Goal: Transaction & Acquisition: Book appointment/travel/reservation

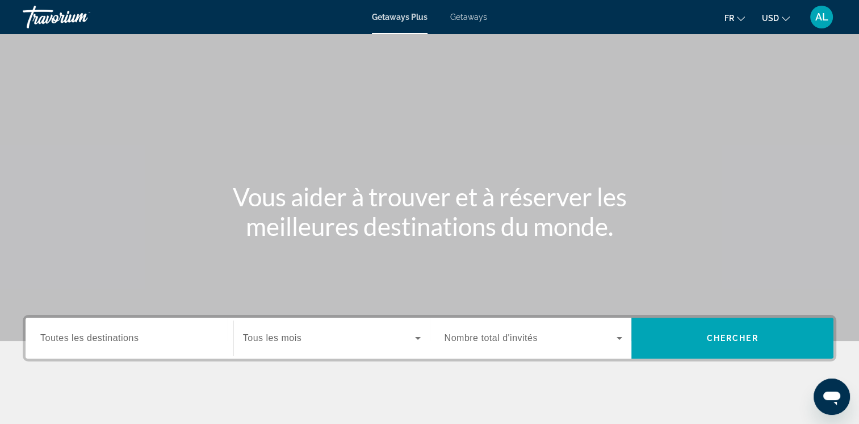
click at [469, 19] on span "Getaways" at bounding box center [468, 16] width 37 height 9
click at [788, 17] on icon "Change currency" at bounding box center [786, 19] width 8 height 8
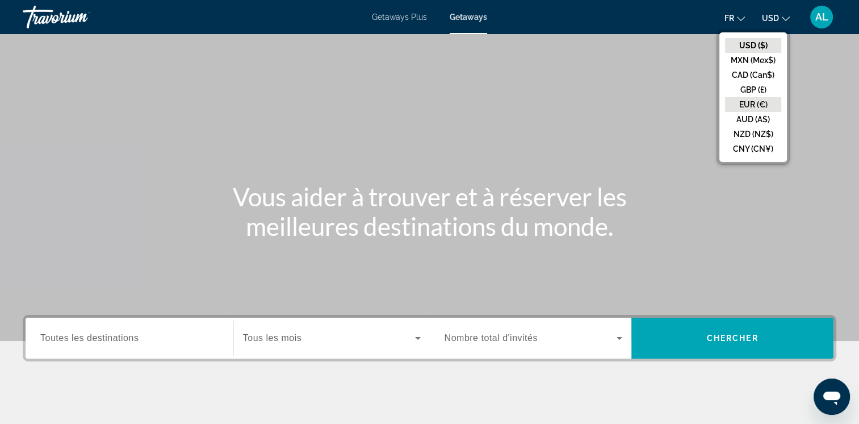
click at [740, 103] on button "EUR (€)" at bounding box center [753, 104] width 56 height 15
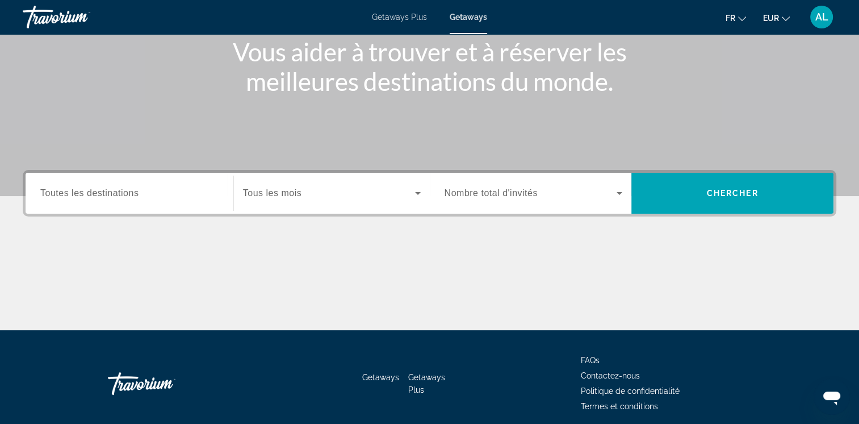
scroll to position [170, 0]
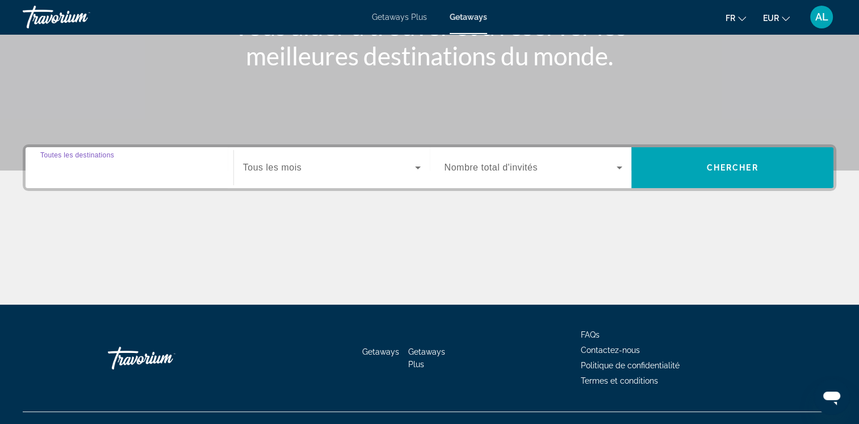
click at [208, 167] on input "Destination Toutes les destinations" at bounding box center [129, 168] width 178 height 14
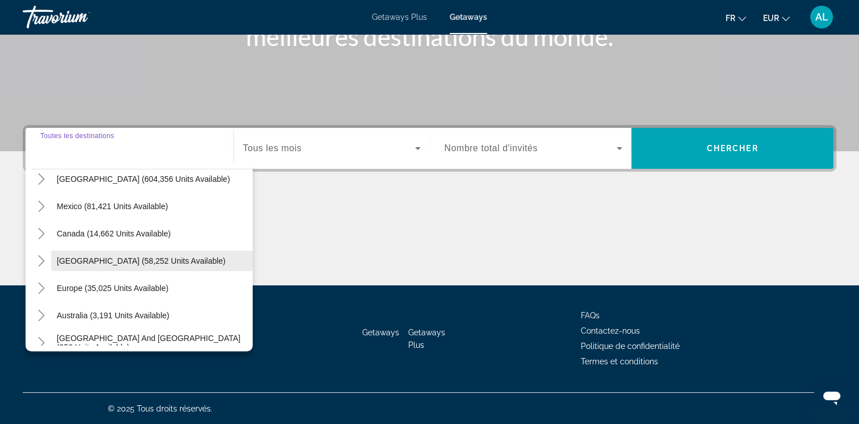
scroll to position [57, 0]
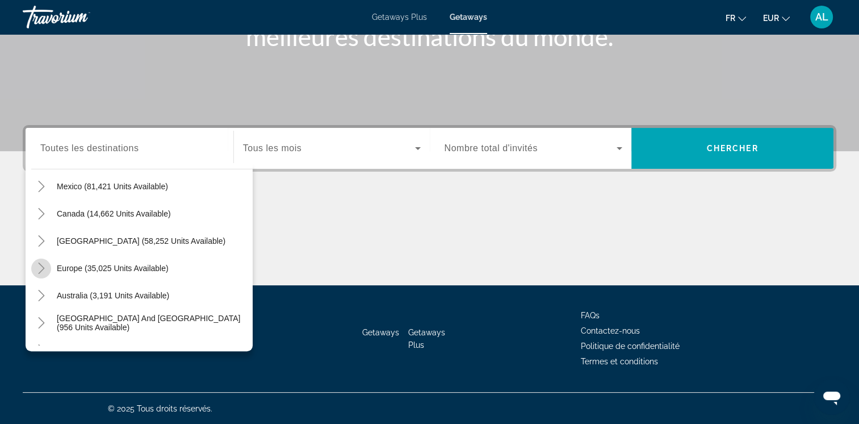
click at [41, 262] on icon "Toggle Europe (35,025 units available)" at bounding box center [41, 267] width 11 height 11
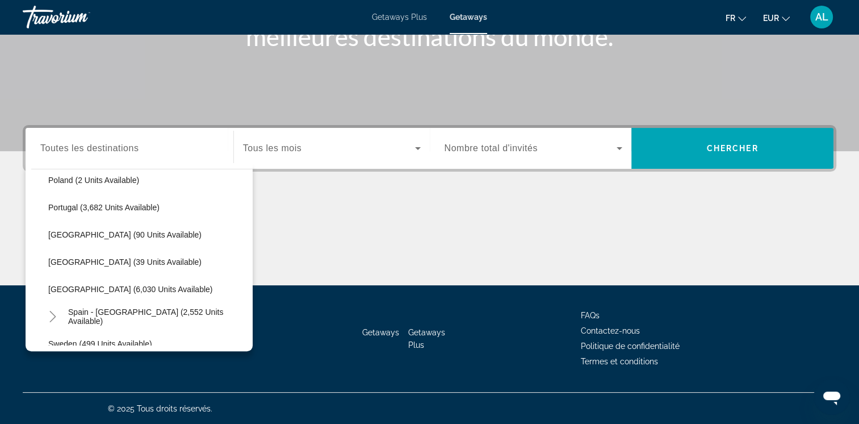
scroll to position [540, 0]
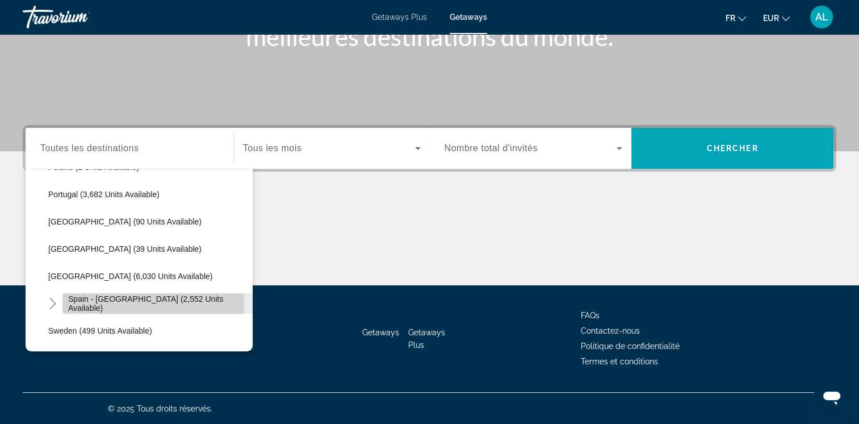
click at [99, 302] on span "Spain - [GEOGRAPHIC_DATA] (2,552 units available)" at bounding box center [157, 303] width 179 height 18
type input "**********"
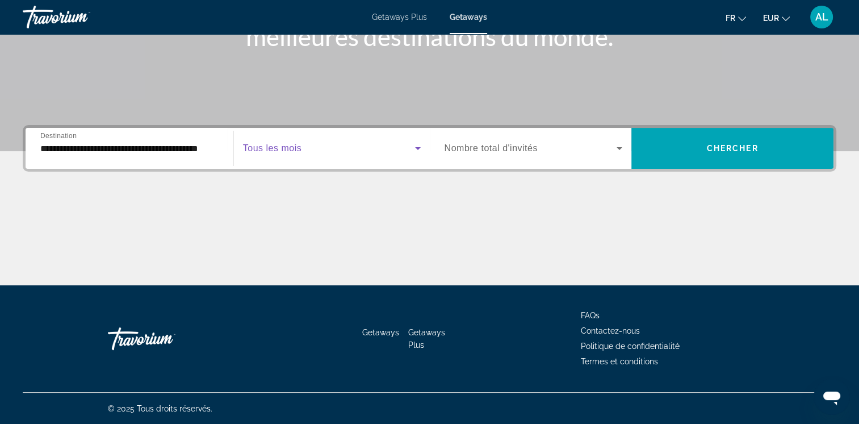
click at [415, 148] on icon "Search widget" at bounding box center [418, 148] width 14 height 14
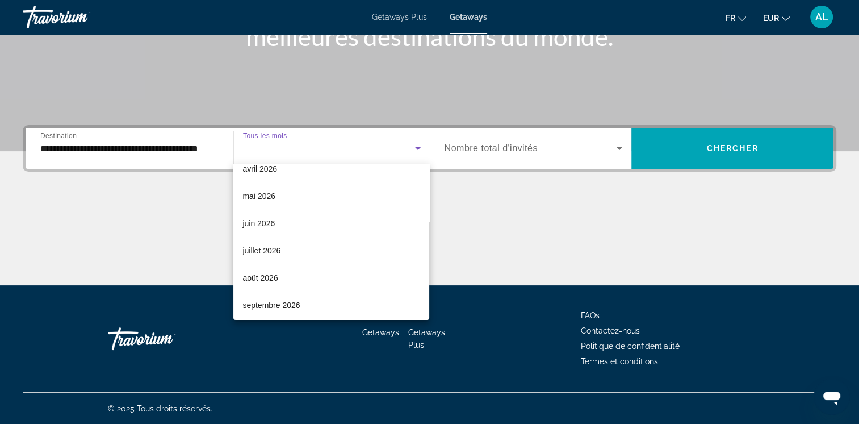
scroll to position [234, 0]
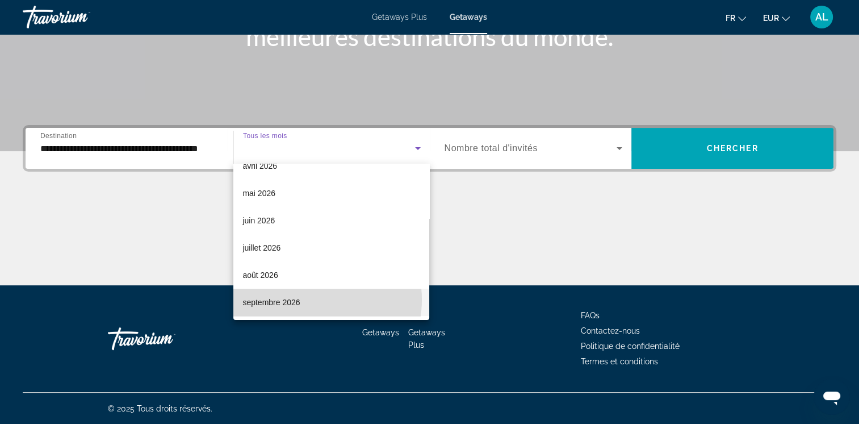
click at [302, 299] on mat-option "septembre 2026" at bounding box center [331, 302] width 196 height 27
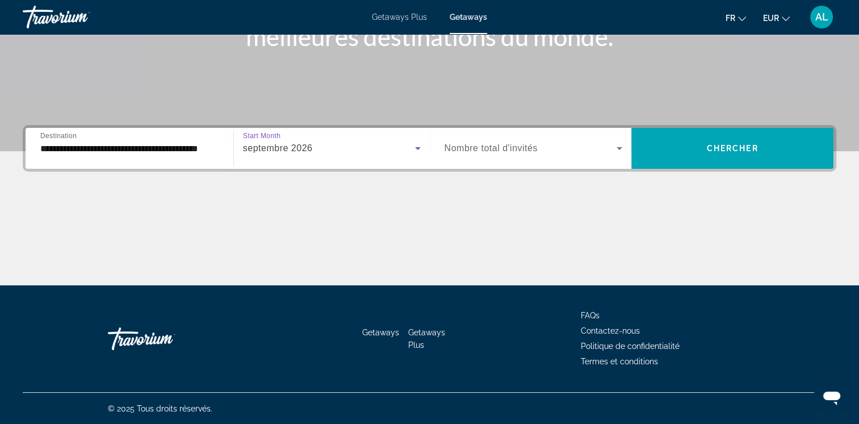
click at [413, 147] on icon "Search widget" at bounding box center [418, 148] width 14 height 14
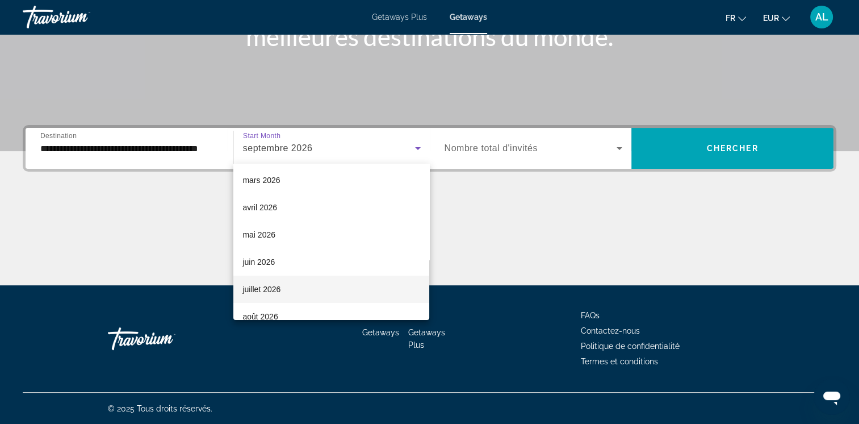
scroll to position [173, 0]
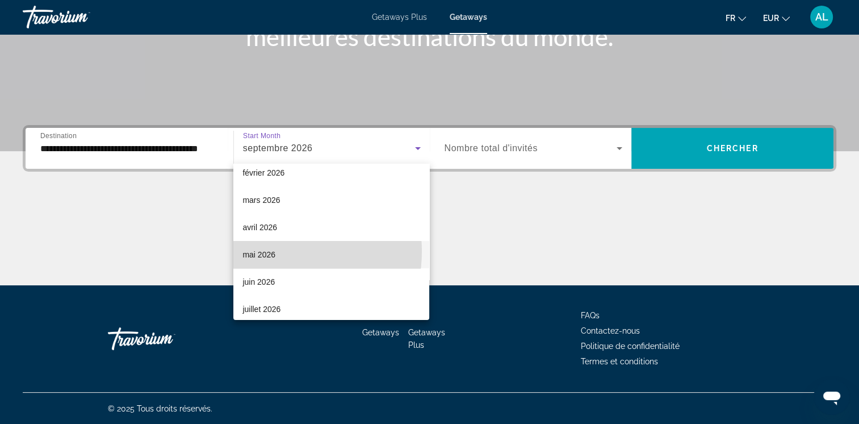
click at [271, 250] on span "mai 2026" at bounding box center [259, 255] width 33 height 14
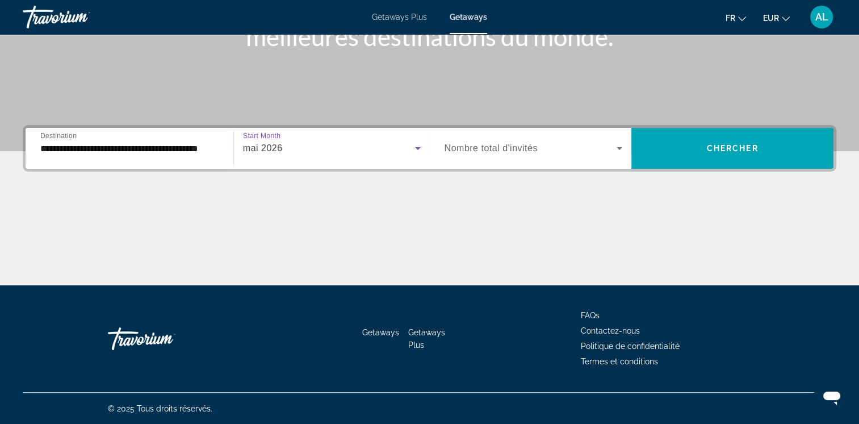
click at [491, 144] on span "Nombre total d'invités" at bounding box center [491, 148] width 93 height 10
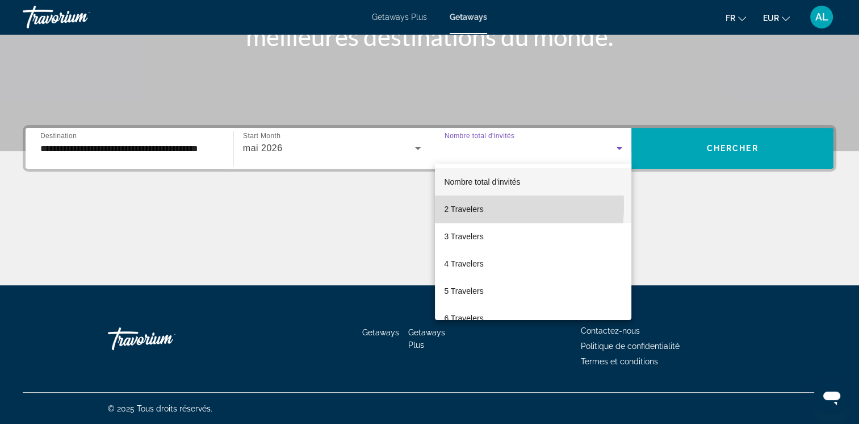
drag, startPoint x: 454, startPoint y: 205, endPoint x: 476, endPoint y: 204, distance: 21.6
click at [454, 205] on span "2 Travelers" at bounding box center [463, 209] width 39 height 14
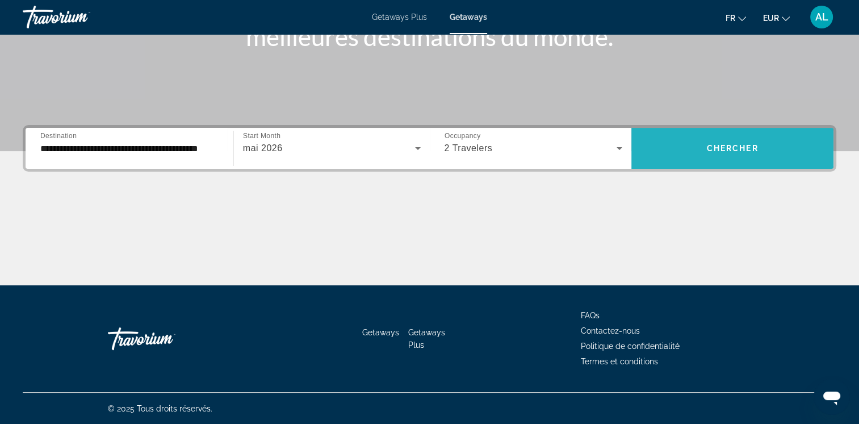
click at [726, 153] on span "Search widget" at bounding box center [733, 148] width 202 height 27
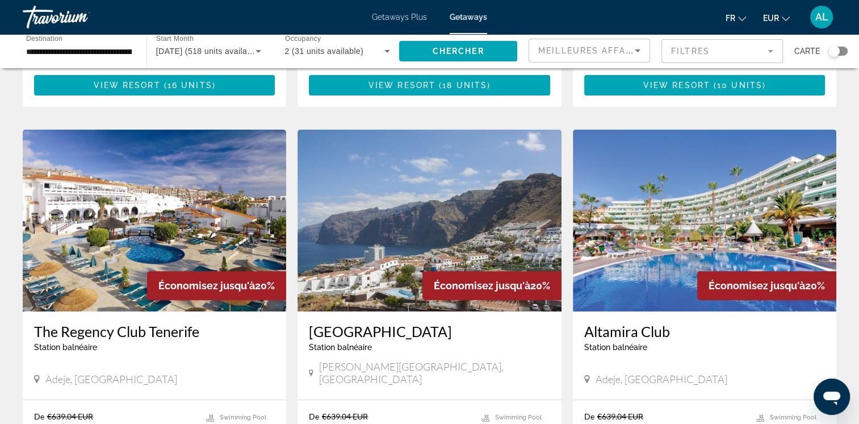
scroll to position [398, 0]
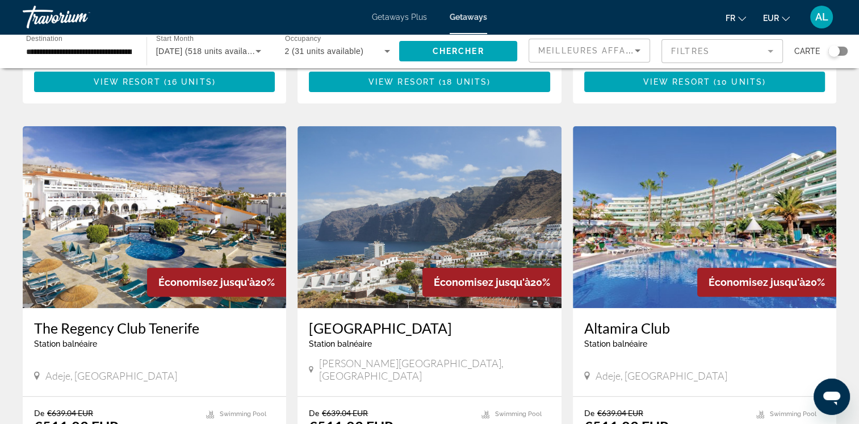
click at [763, 49] on mat-form-field "Filtres" at bounding box center [723, 51] width 122 height 24
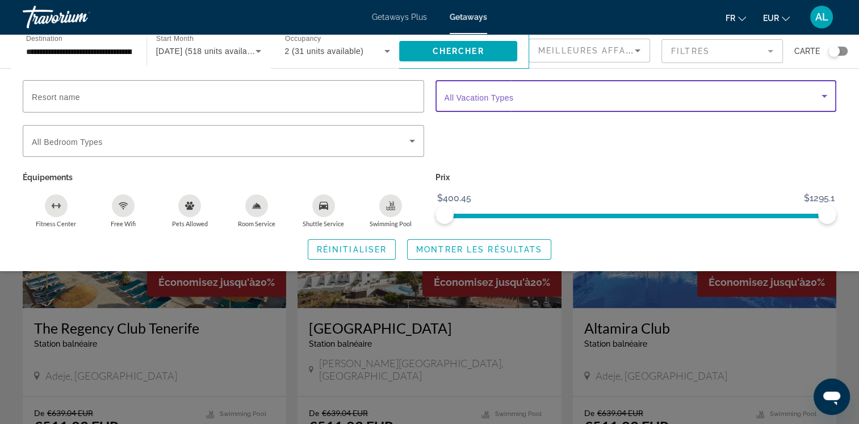
click at [820, 93] on icon "Search widget" at bounding box center [825, 96] width 14 height 14
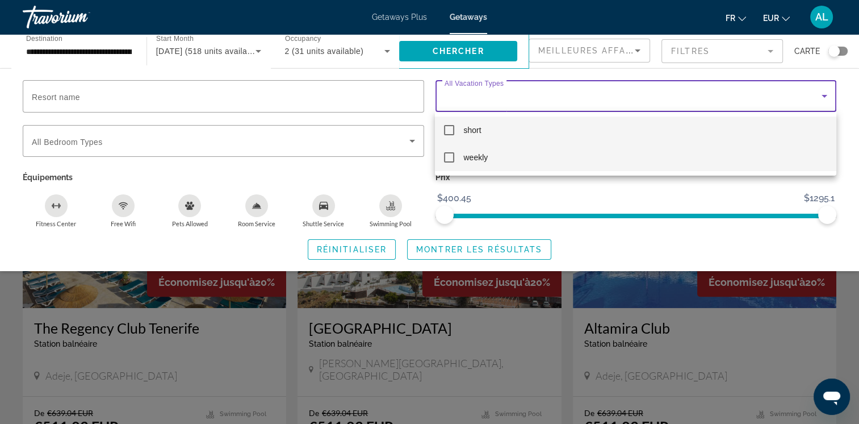
click at [511, 161] on mat-option "weekly" at bounding box center [635, 157] width 401 height 27
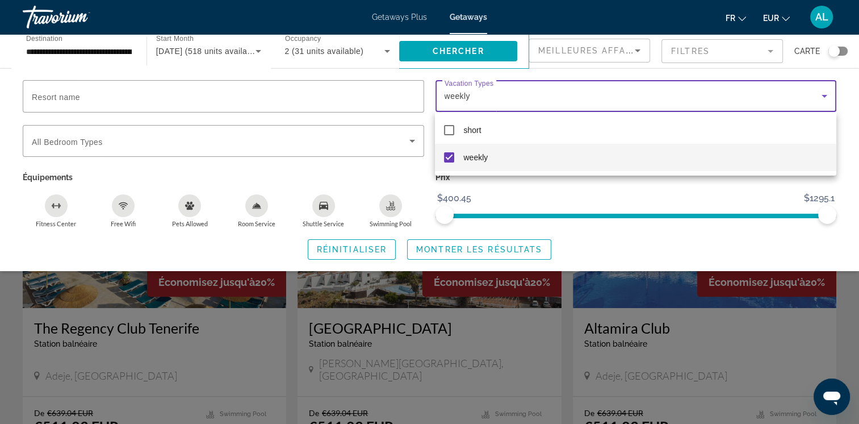
click at [444, 245] on div at bounding box center [429, 212] width 859 height 424
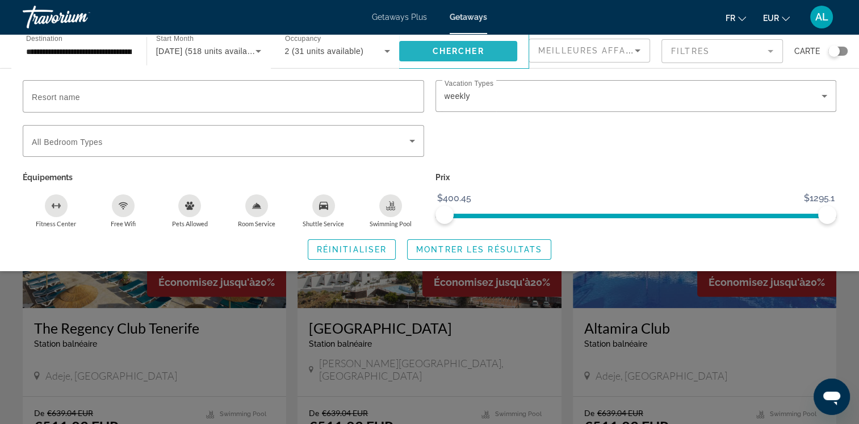
click at [467, 49] on span "Chercher" at bounding box center [459, 51] width 52 height 9
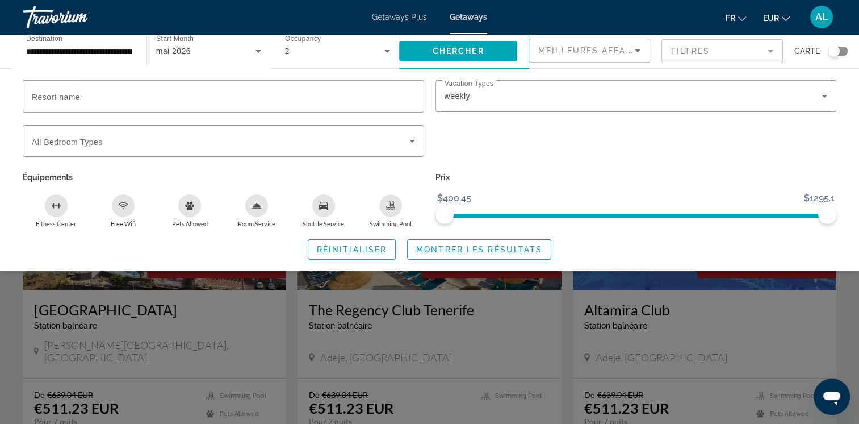
click at [837, 310] on div "Search widget" at bounding box center [429, 296] width 859 height 253
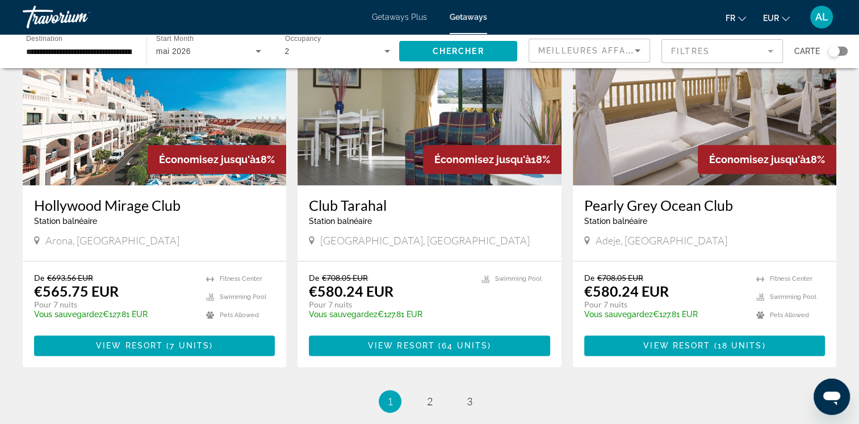
scroll to position [1306, 0]
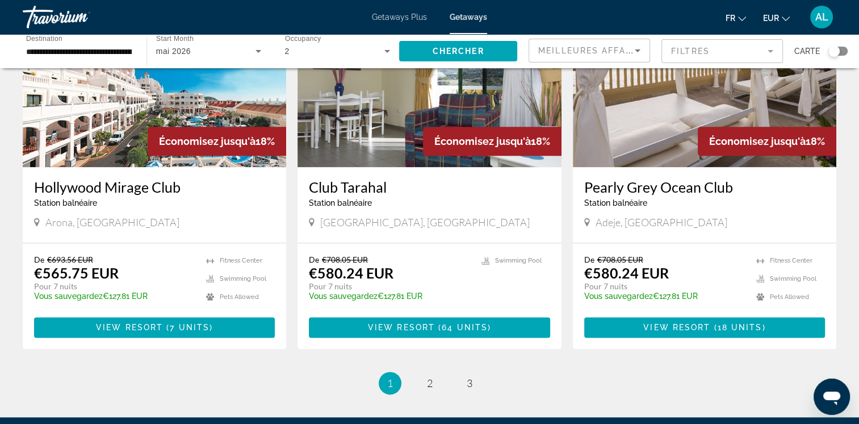
click at [772, 47] on mat-form-field "Filtres" at bounding box center [723, 51] width 122 height 24
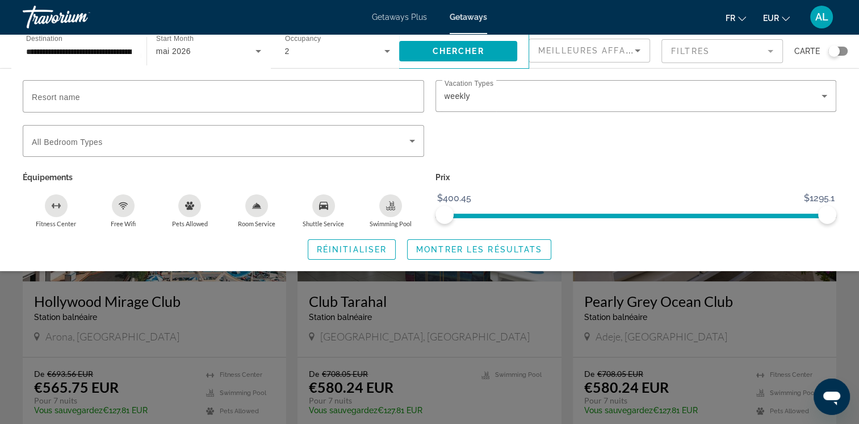
scroll to position [1193, 0]
click at [746, 296] on div "Search widget" at bounding box center [429, 296] width 859 height 253
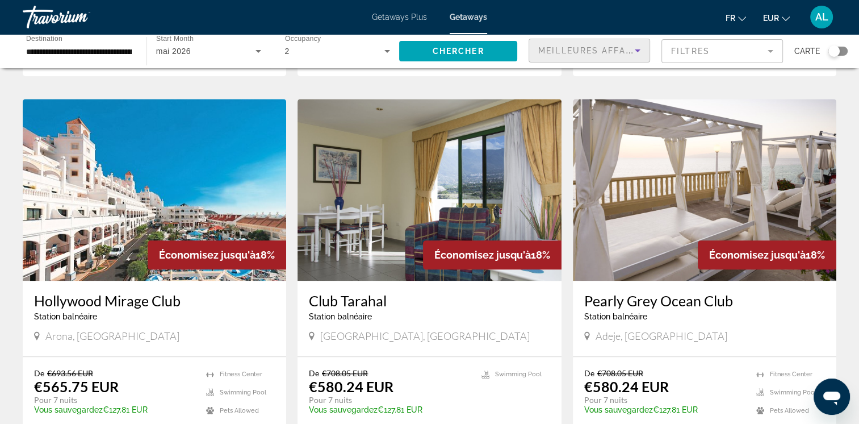
click at [634, 47] on icon "Sort by" at bounding box center [638, 51] width 14 height 14
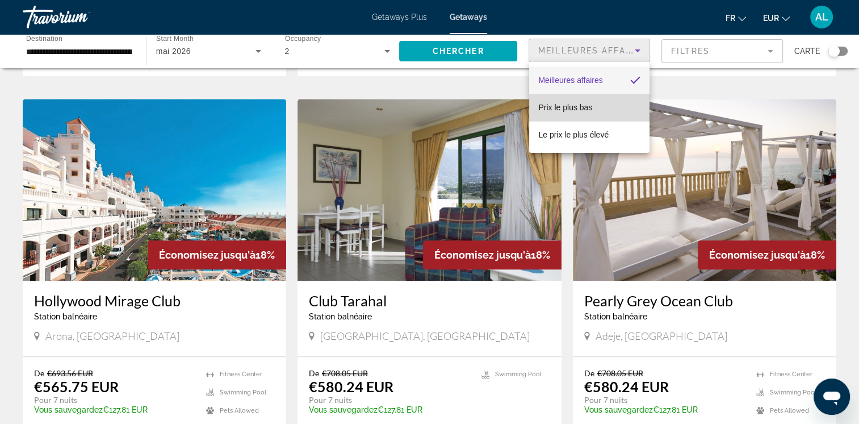
click at [576, 103] on span "Prix ​​le plus bas" at bounding box center [565, 107] width 54 height 9
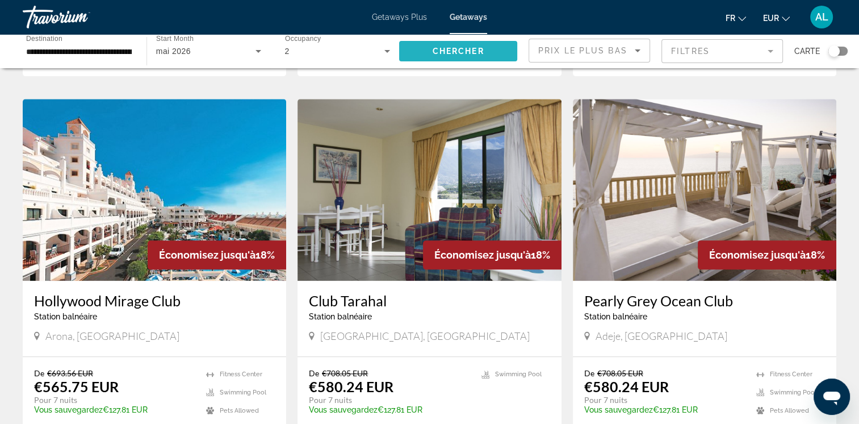
click at [471, 47] on span "Chercher" at bounding box center [459, 51] width 52 height 9
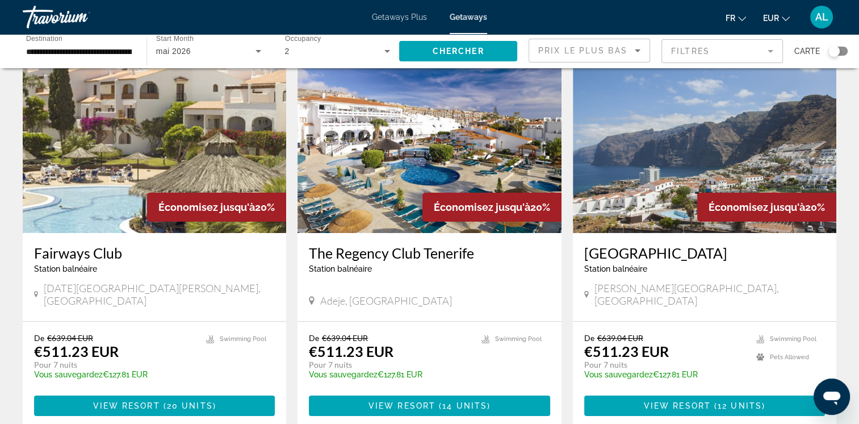
scroll to position [114, 0]
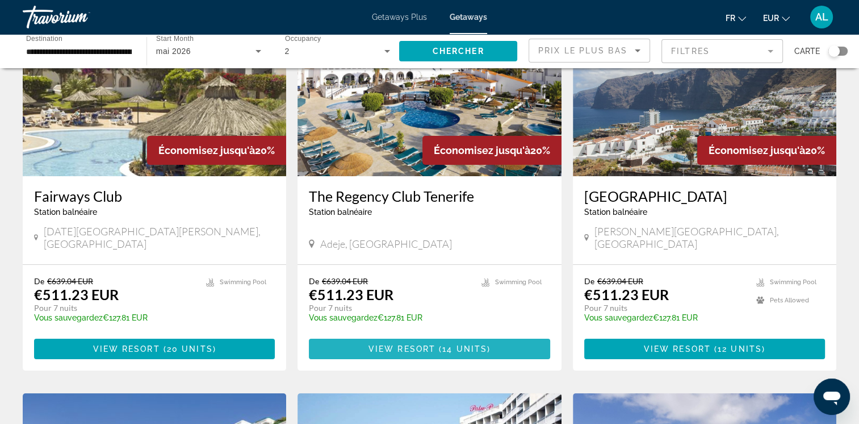
click at [400, 344] on span "View Resort" at bounding box center [402, 348] width 67 height 9
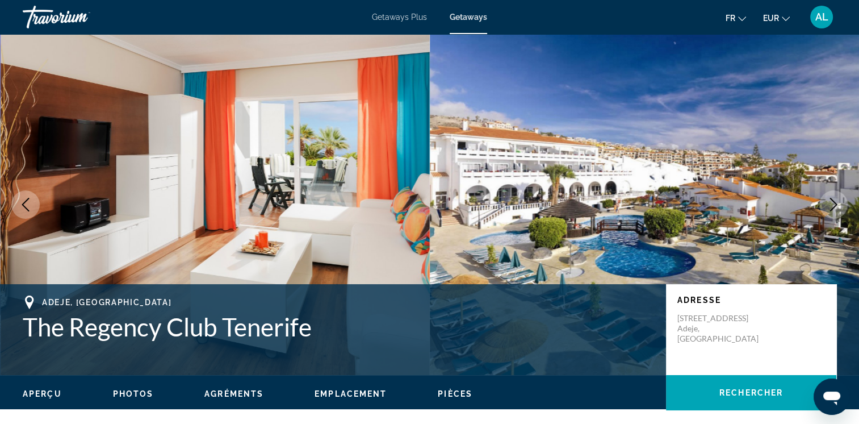
click at [255, 225] on img "Main content" at bounding box center [216, 204] width 430 height 341
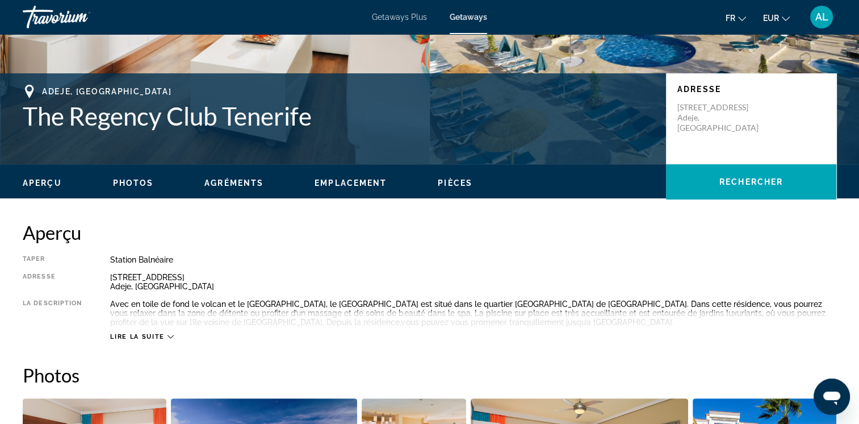
scroll to position [227, 0]
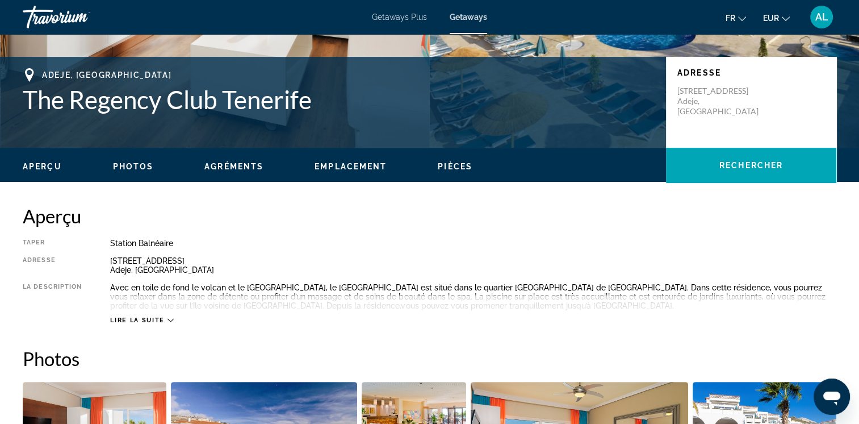
click at [165, 324] on button "Lire la suite" at bounding box center [141, 320] width 63 height 9
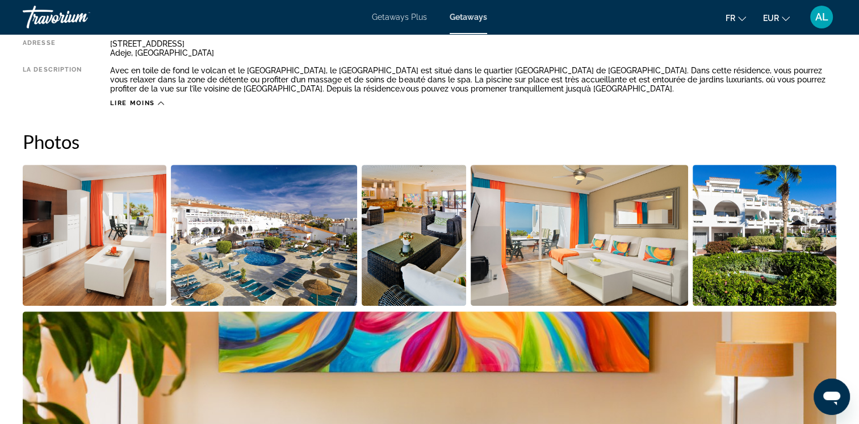
scroll to position [454, 0]
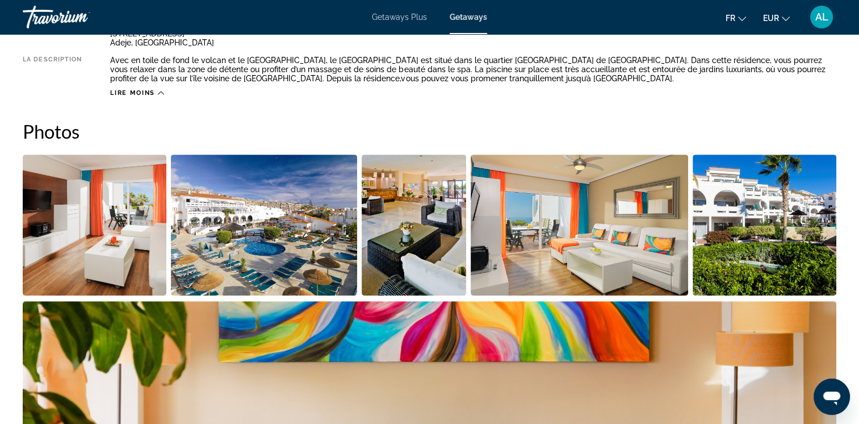
click at [136, 248] on img "Open full-screen image slider" at bounding box center [95, 224] width 144 height 141
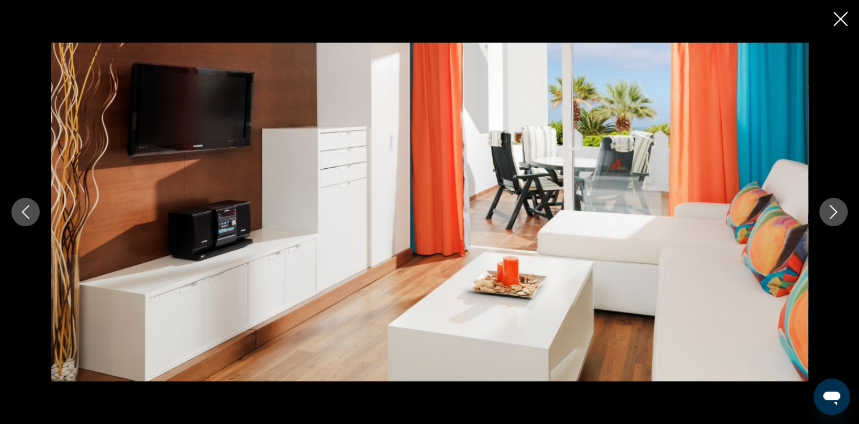
click at [835, 211] on icon "Next image" at bounding box center [833, 212] width 7 height 14
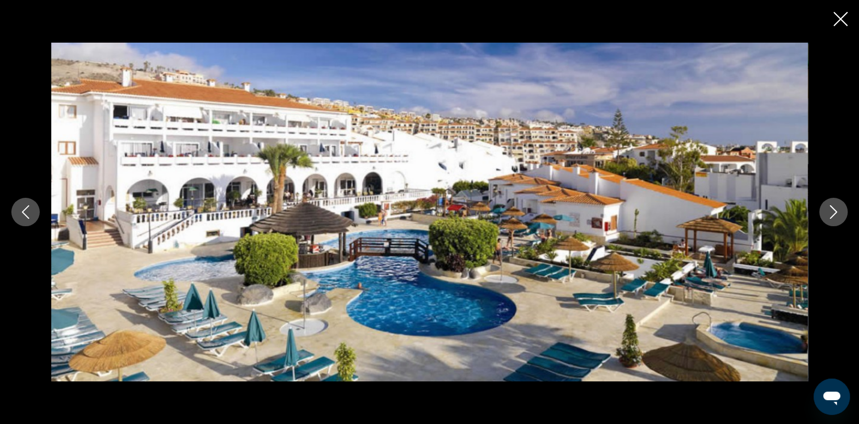
click at [831, 211] on icon "Next image" at bounding box center [834, 212] width 14 height 14
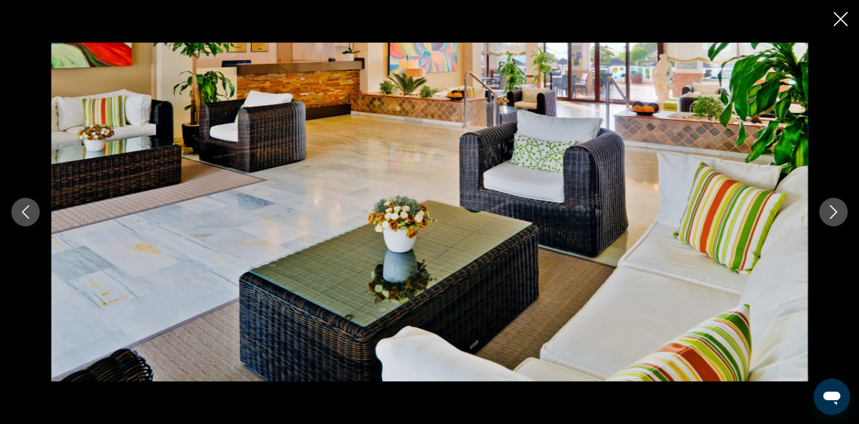
click at [831, 211] on icon "Next image" at bounding box center [834, 212] width 14 height 14
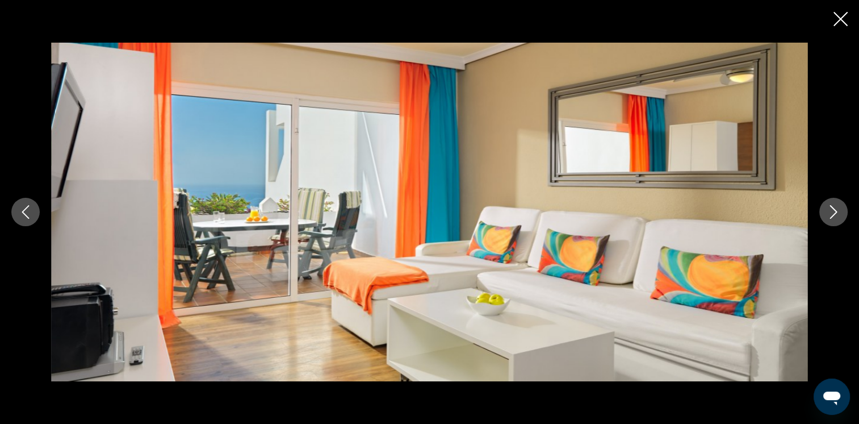
click at [830, 213] on icon "Next image" at bounding box center [834, 212] width 14 height 14
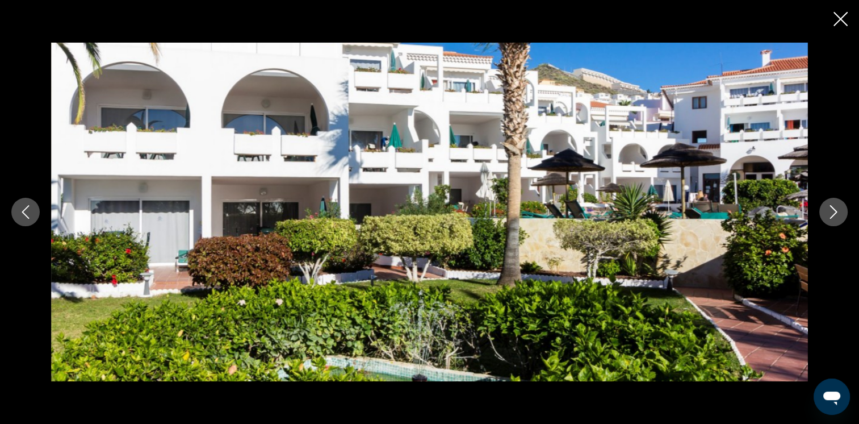
click at [830, 213] on icon "Next image" at bounding box center [834, 212] width 14 height 14
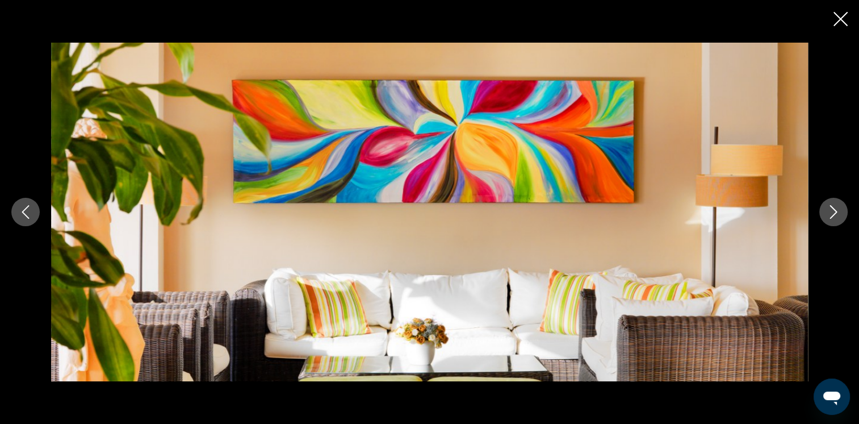
click at [830, 213] on icon "Next image" at bounding box center [834, 212] width 14 height 14
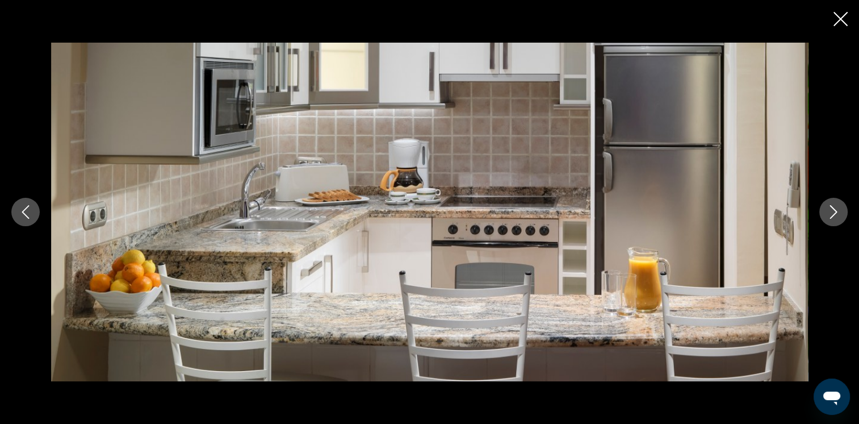
click at [830, 213] on icon "Next image" at bounding box center [834, 212] width 14 height 14
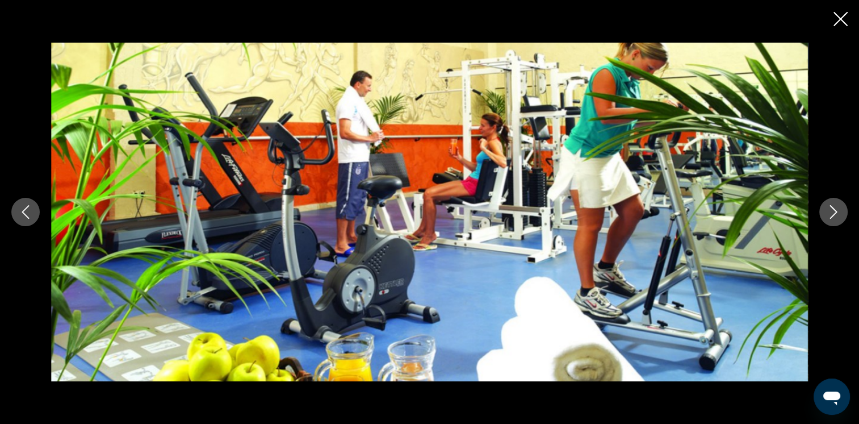
click at [830, 213] on icon "Next image" at bounding box center [834, 212] width 14 height 14
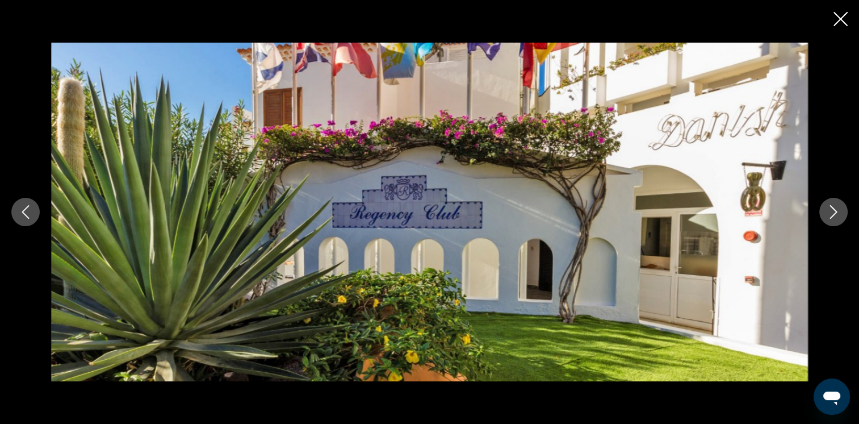
click at [830, 213] on icon "Next image" at bounding box center [834, 212] width 14 height 14
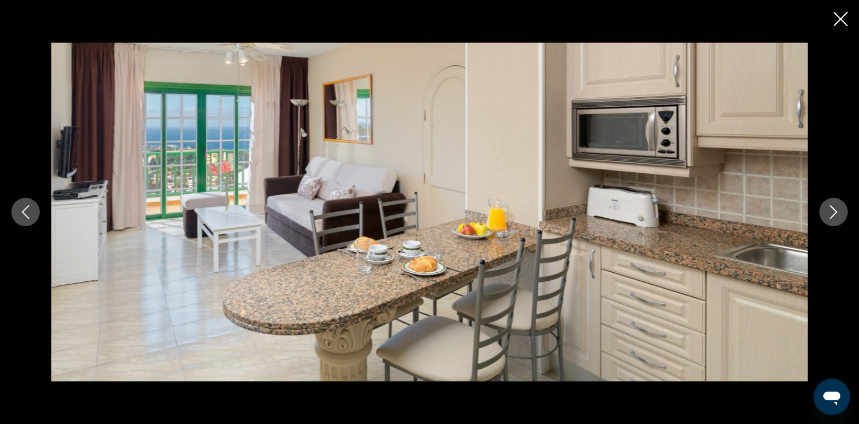
click at [830, 213] on icon "Next image" at bounding box center [834, 212] width 14 height 14
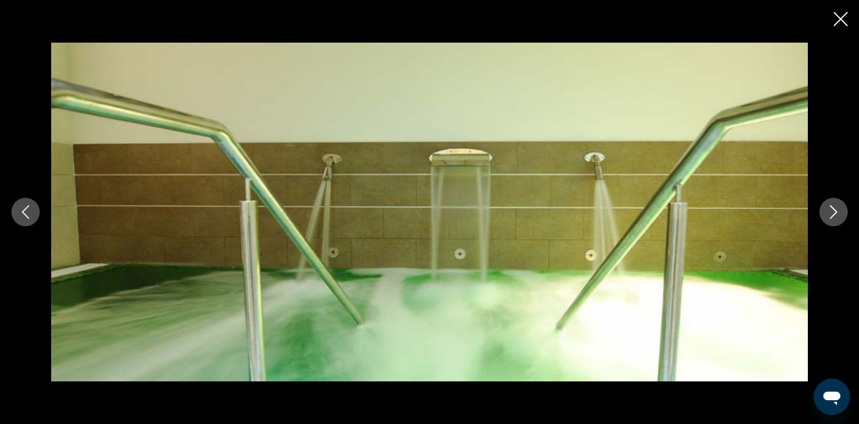
click at [830, 213] on icon "Next image" at bounding box center [834, 212] width 14 height 14
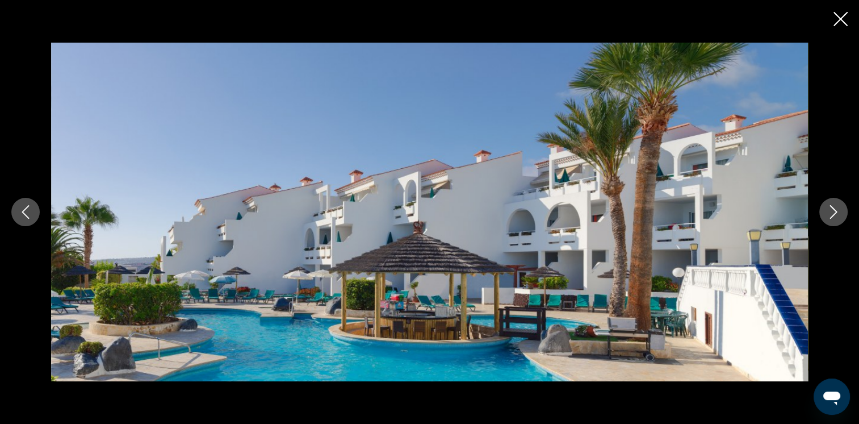
click at [830, 213] on icon "Next image" at bounding box center [834, 212] width 14 height 14
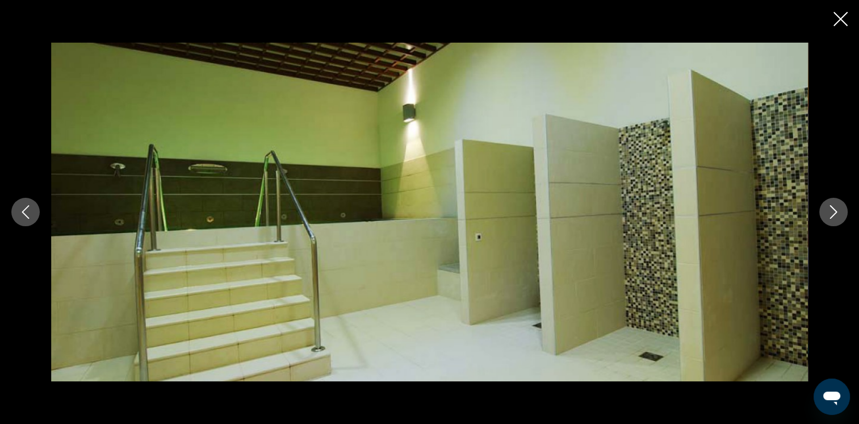
click at [829, 214] on icon "Next image" at bounding box center [834, 212] width 14 height 14
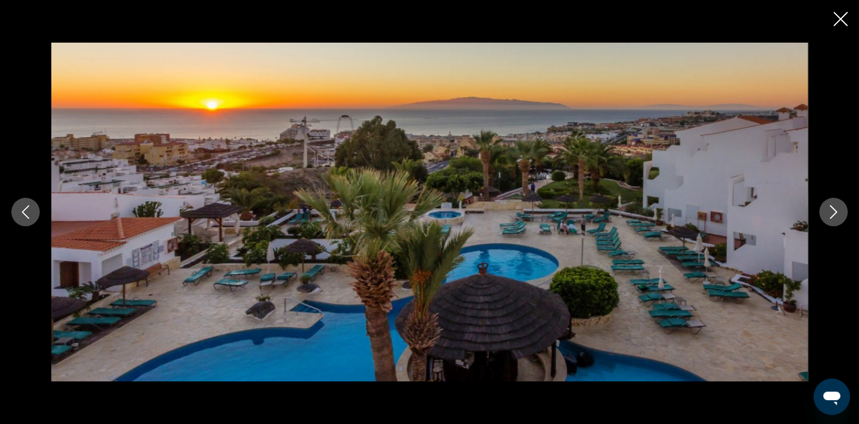
drag, startPoint x: 842, startPoint y: 19, endPoint x: 834, endPoint y: 47, distance: 28.6
click at [842, 22] on icon "Close slideshow" at bounding box center [841, 19] width 14 height 14
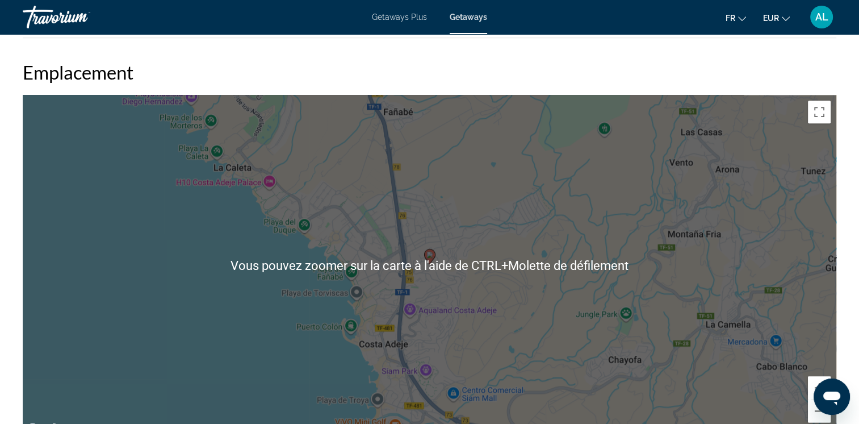
scroll to position [1477, 0]
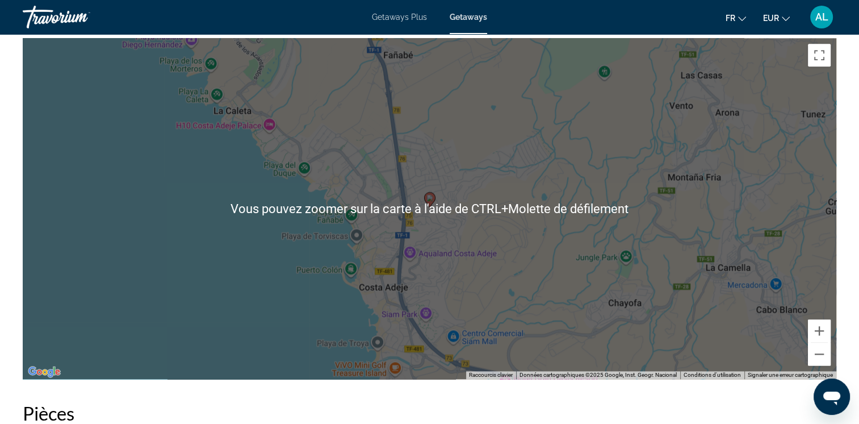
click at [315, 282] on div "Pour activer le glissement avec le clavier, appuyez sur Alt+Entrée. Une fois ce…" at bounding box center [430, 208] width 814 height 341
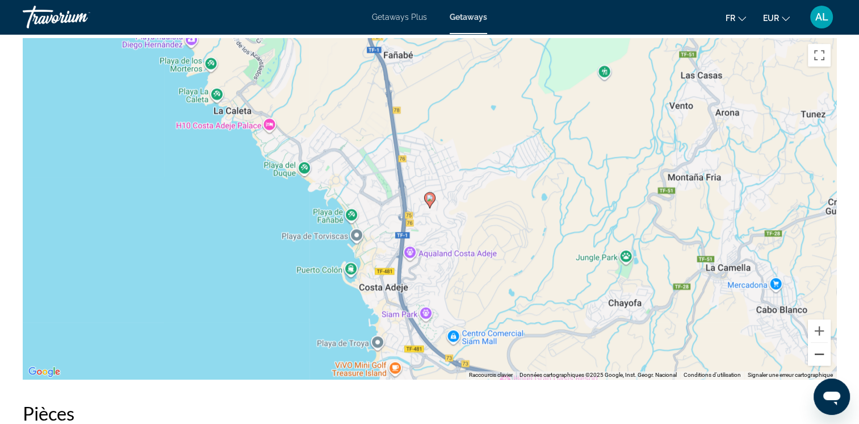
click at [823, 350] on button "Zoom arrière" at bounding box center [819, 353] width 23 height 23
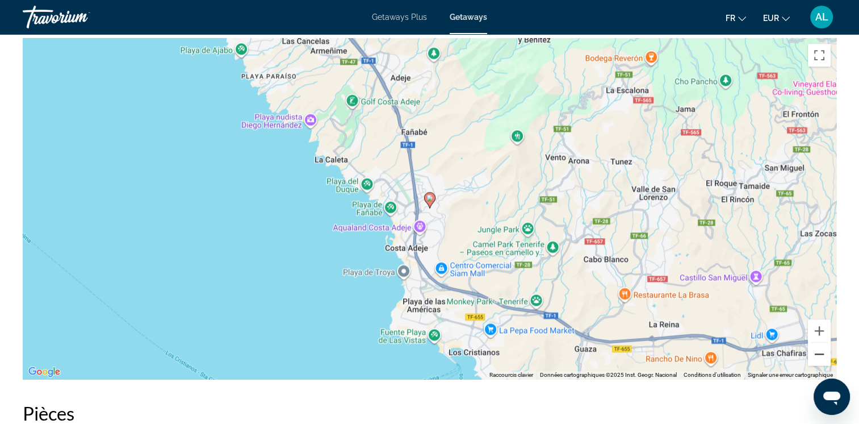
click at [821, 350] on button "Zoom arrière" at bounding box center [819, 353] width 23 height 23
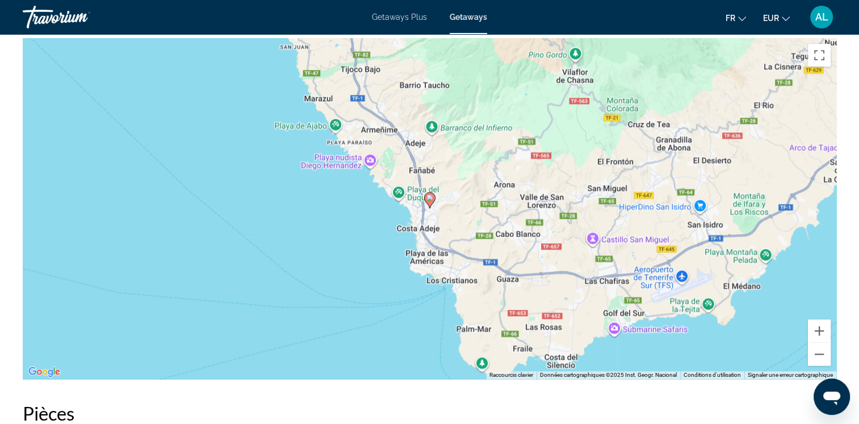
click at [382, 320] on div "Pour activer le glissement avec le clavier, appuyez sur Alt+Entrée. Une fois ce…" at bounding box center [430, 208] width 814 height 341
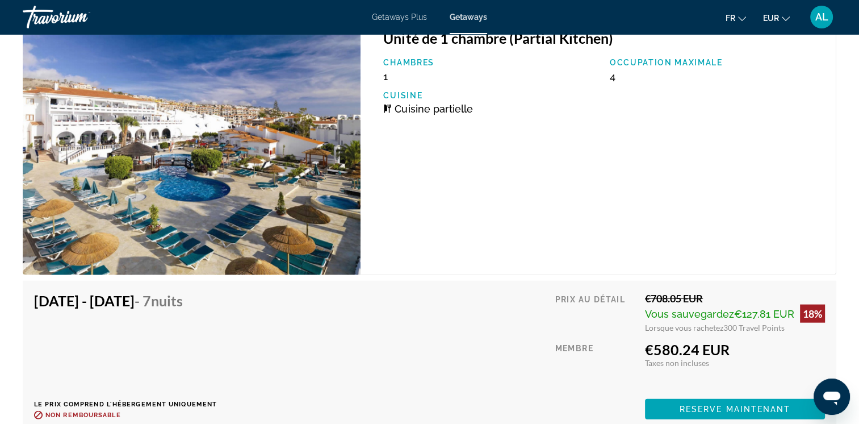
scroll to position [2544, 0]
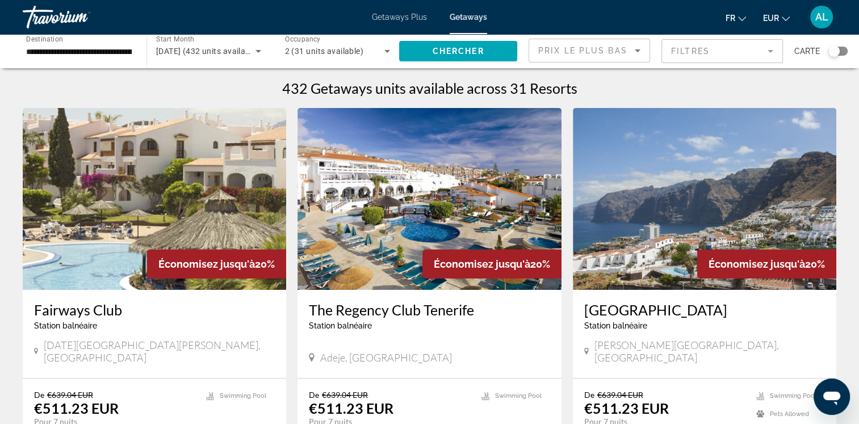
click at [772, 53] on mat-form-field "Filtres" at bounding box center [723, 51] width 122 height 24
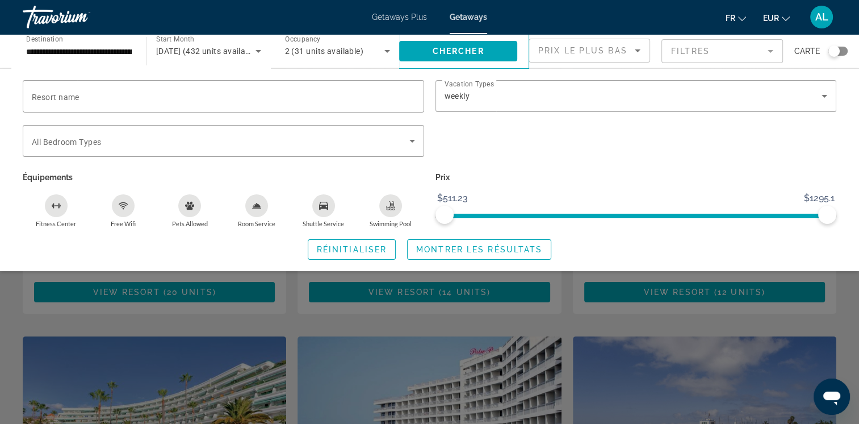
scroll to position [227, 0]
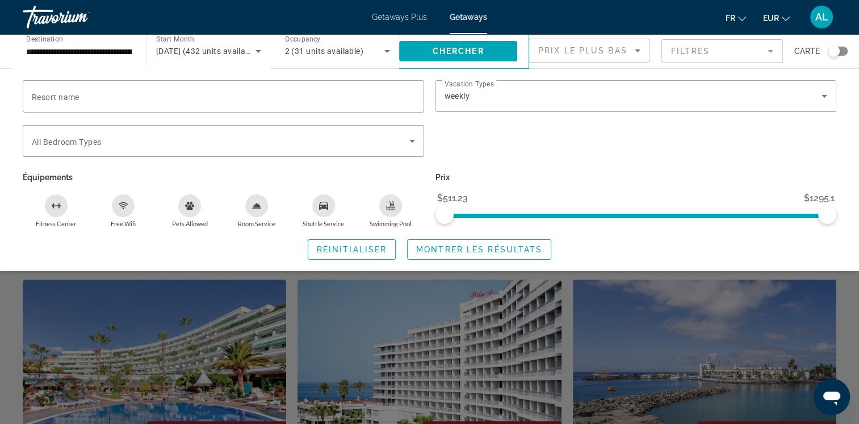
click at [844, 328] on div "Search widget" at bounding box center [429, 296] width 859 height 253
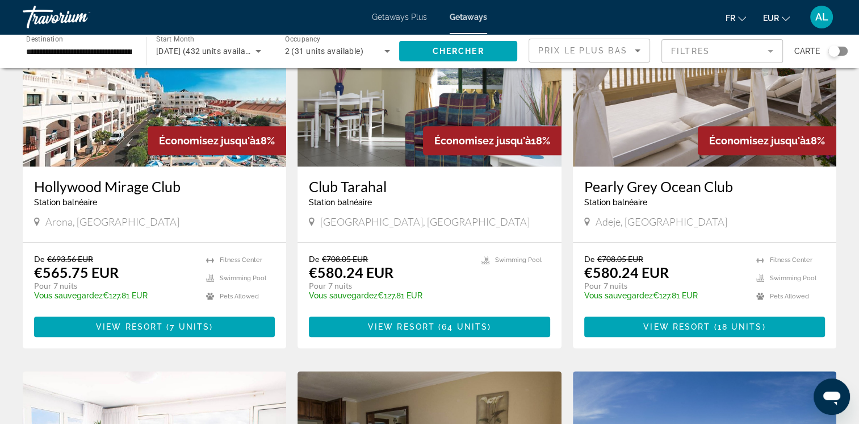
scroll to position [909, 0]
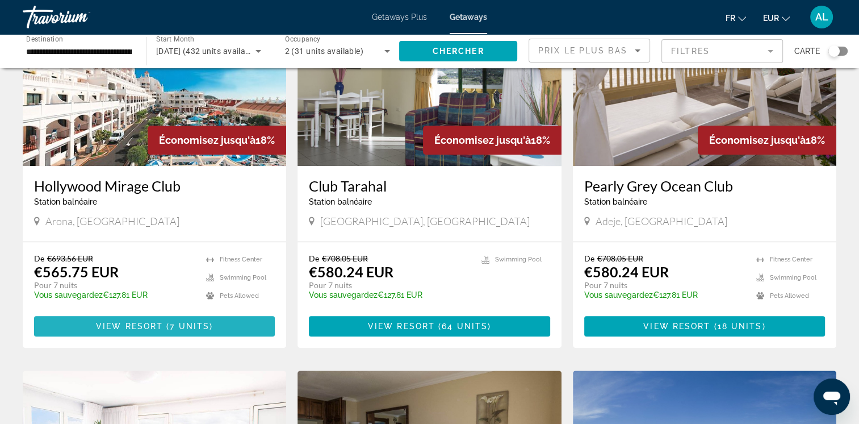
click at [145, 312] on span "Main content" at bounding box center [154, 325] width 241 height 27
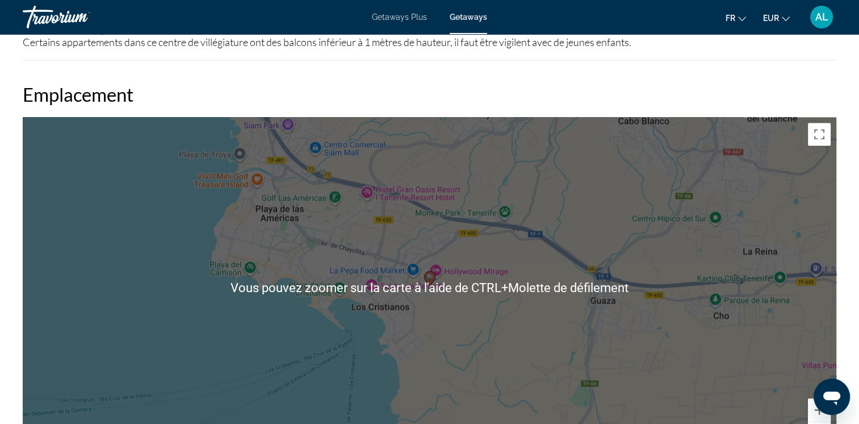
scroll to position [1590, 0]
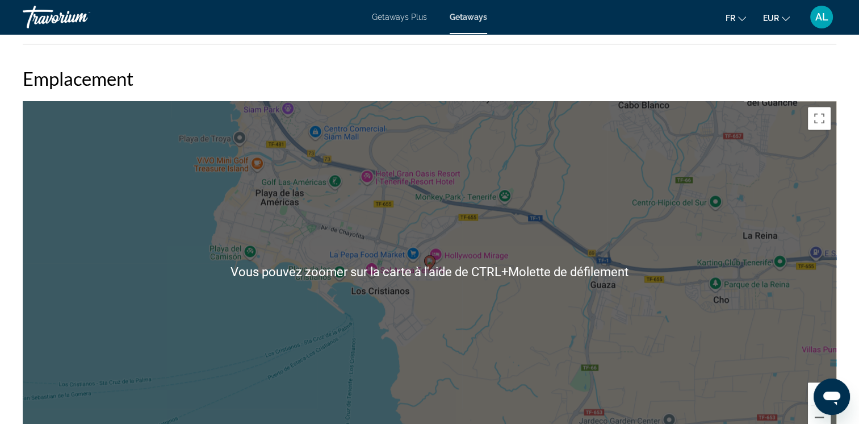
click at [296, 363] on div "Pour activer le glissement avec le clavier, appuyez sur Alt+Entrée. Une fois ce…" at bounding box center [430, 271] width 814 height 341
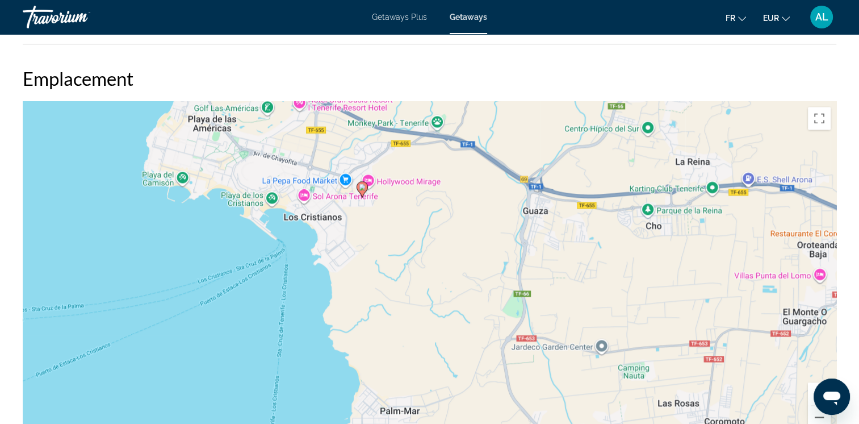
drag, startPoint x: 316, startPoint y: 346, endPoint x: 249, endPoint y: 271, distance: 100.9
click at [249, 271] on div "Pour activer le glissement avec le clavier, appuyez sur Alt+Entrée. Une fois ce…" at bounding box center [430, 271] width 814 height 341
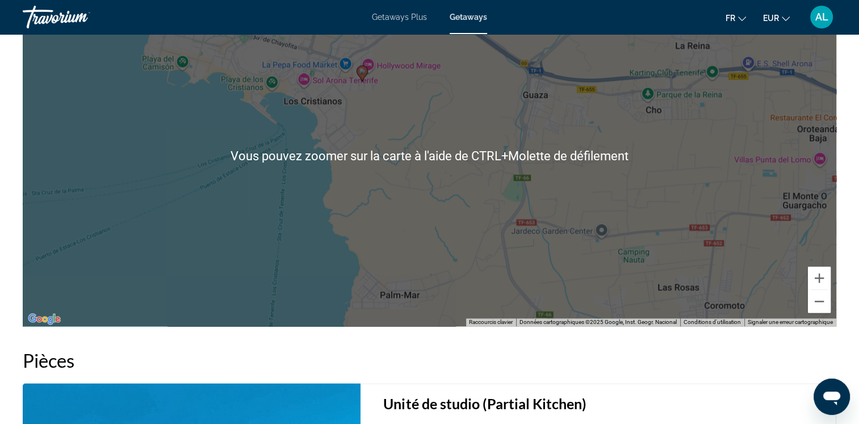
scroll to position [1761, 0]
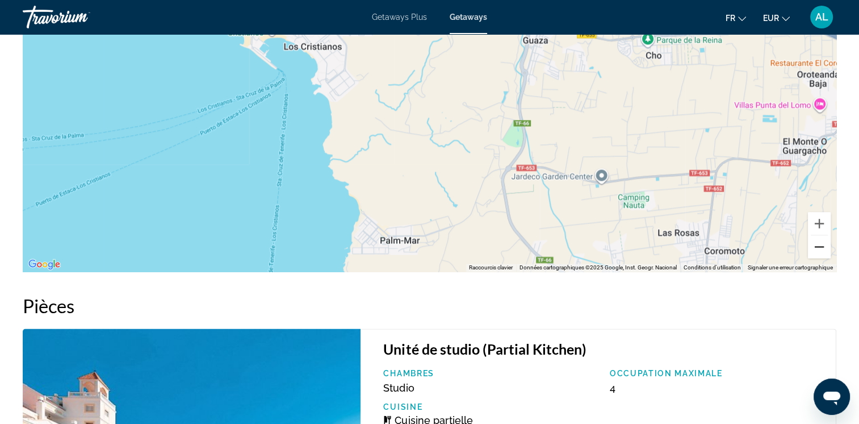
click at [825, 249] on button "Zoom arrière" at bounding box center [819, 246] width 23 height 23
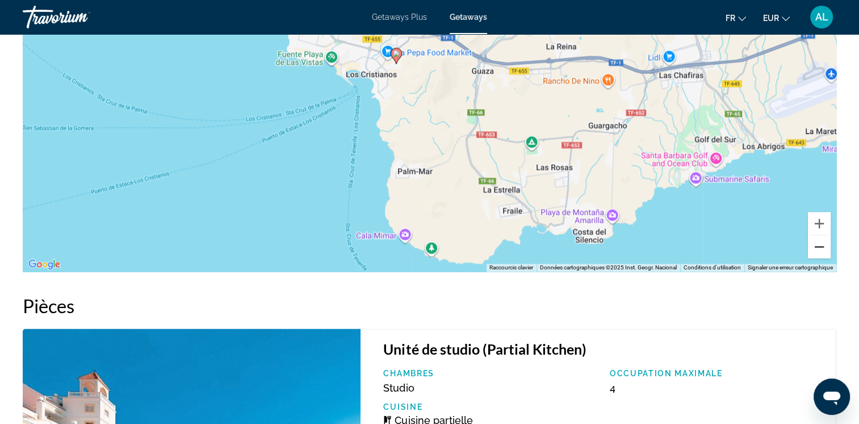
click at [825, 249] on button "Zoom arrière" at bounding box center [819, 246] width 23 height 23
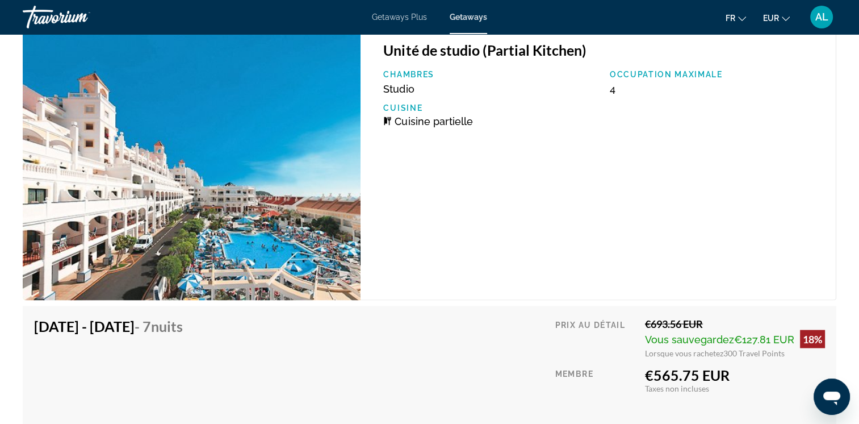
scroll to position [2045, 0]
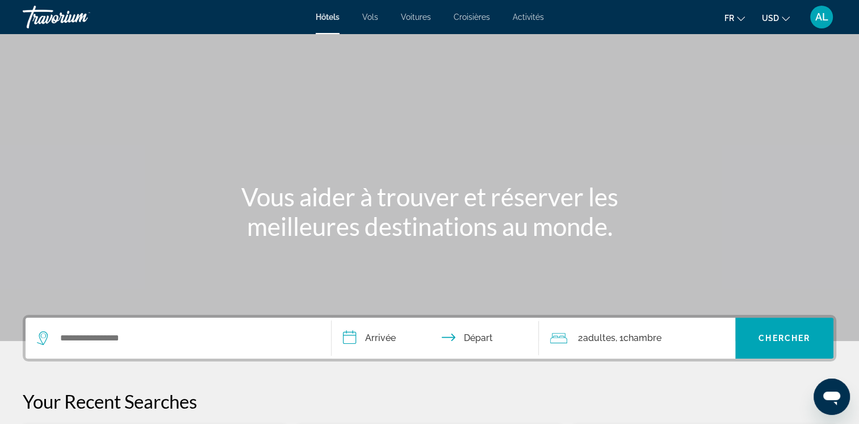
click at [442, 181] on div "Main content" at bounding box center [429, 170] width 859 height 341
click at [787, 19] on icon "Change currency" at bounding box center [786, 19] width 8 height 8
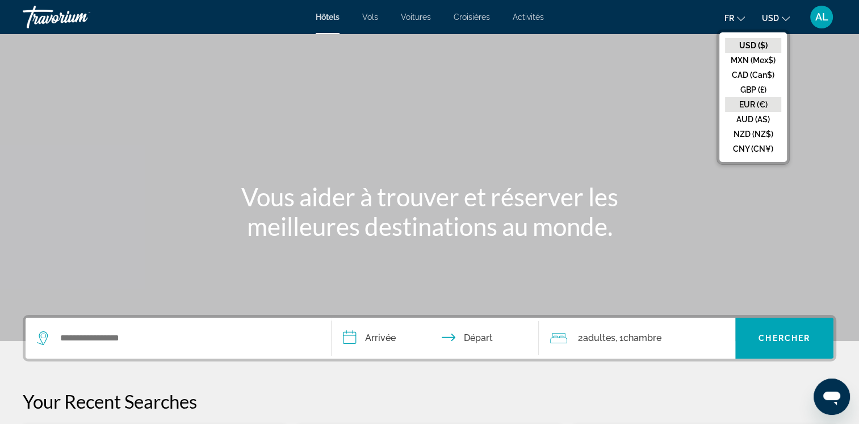
click at [736, 105] on button "EUR (€)" at bounding box center [753, 104] width 56 height 15
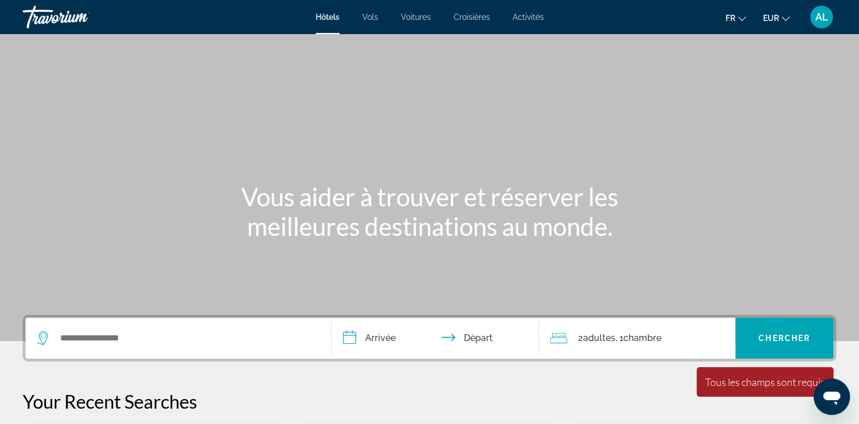
click at [463, 16] on span "Croisières" at bounding box center [472, 16] width 36 height 9
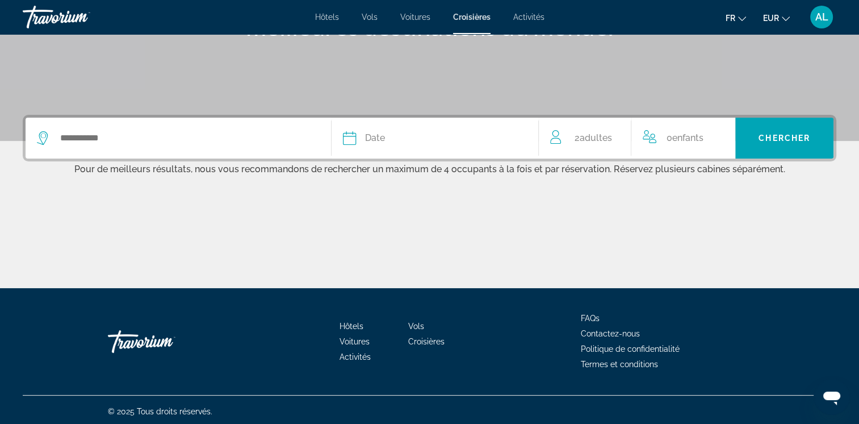
scroll to position [202, 0]
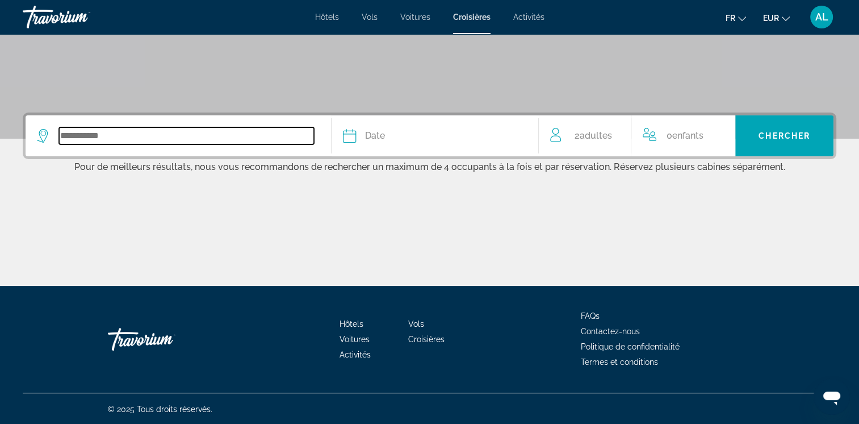
click at [126, 135] on input "Search widget" at bounding box center [186, 135] width 255 height 17
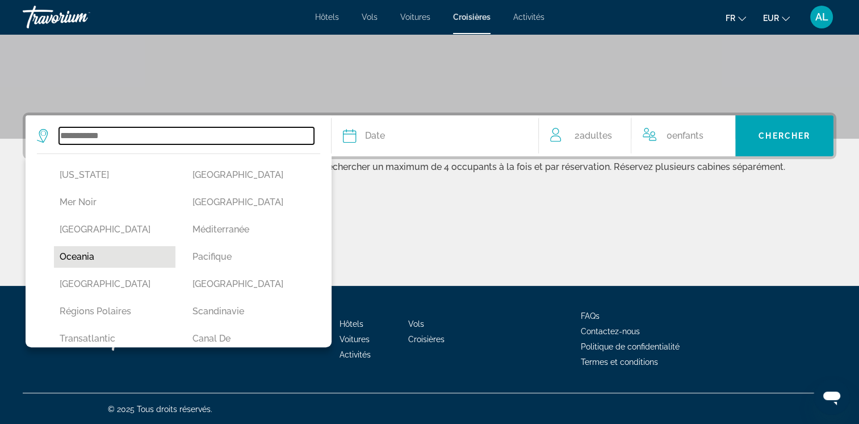
scroll to position [309, 0]
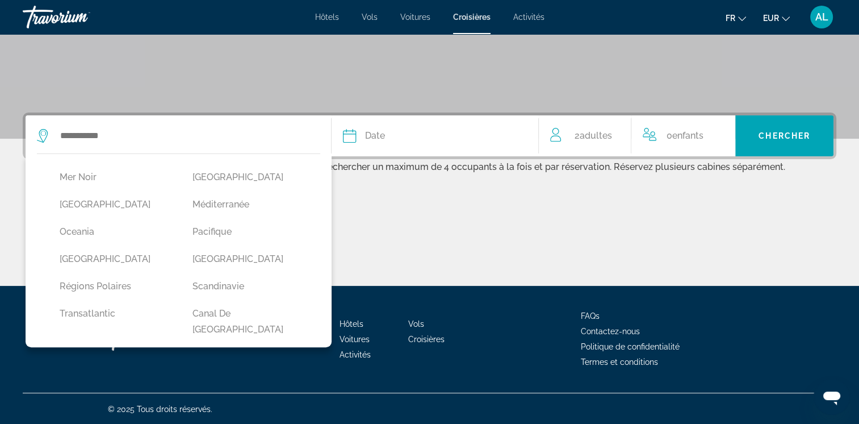
click at [496, 208] on div "Main content" at bounding box center [430, 242] width 814 height 85
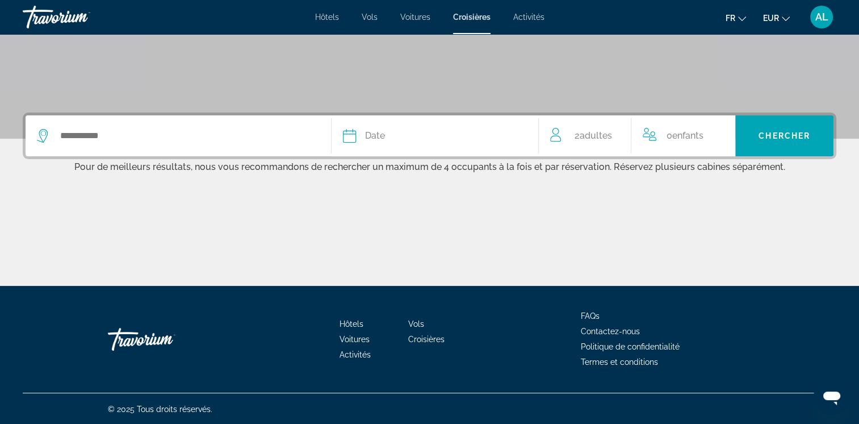
click at [416, 136] on div "Date" at bounding box center [435, 136] width 185 height 16
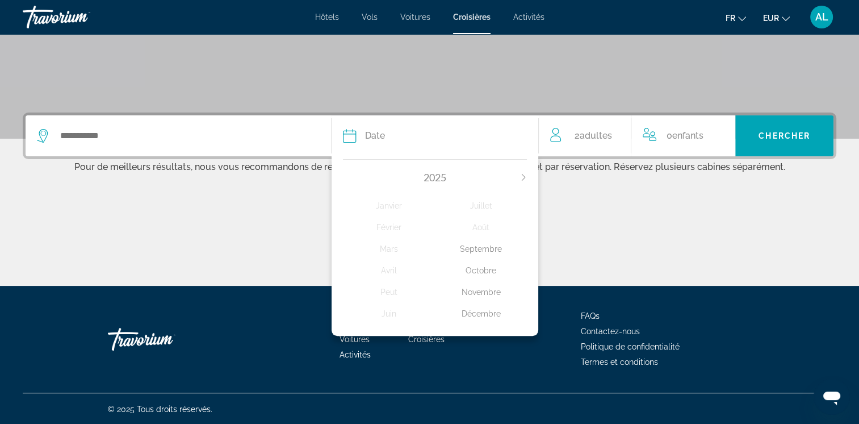
click at [525, 175] on icon "Next month" at bounding box center [523, 177] width 7 height 7
click at [467, 250] on div "Septembre" at bounding box center [481, 249] width 92 height 20
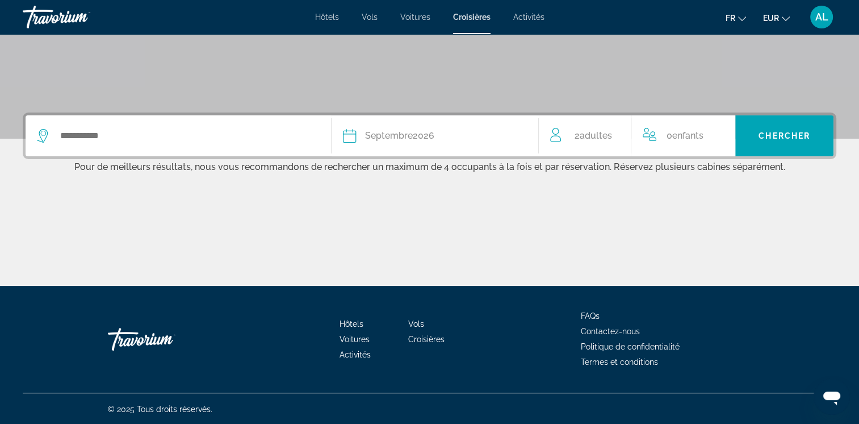
click at [575, 137] on span "2 Adulte Adultes" at bounding box center [592, 136] width 37 height 16
click at [554, 134] on icon "Decrement adults" at bounding box center [555, 134] width 10 height 14
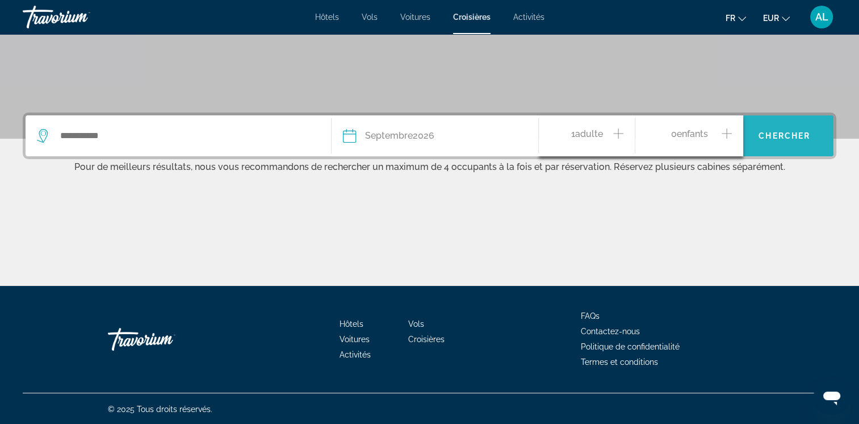
click at [763, 135] on span "Chercher" at bounding box center [785, 135] width 52 height 9
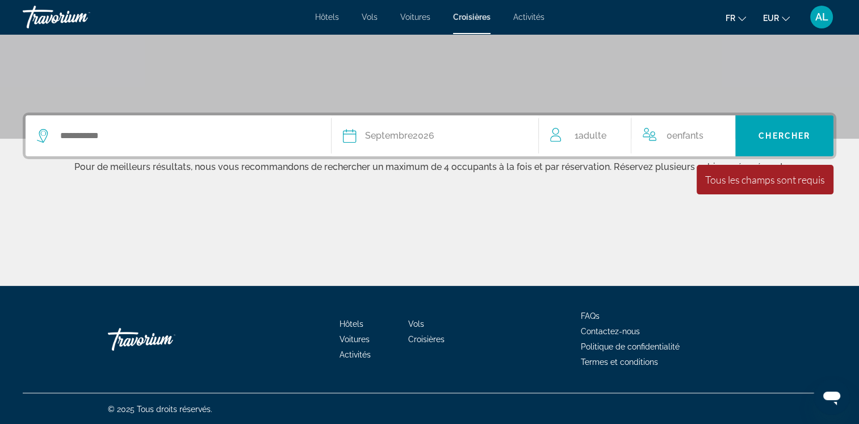
click at [122, 149] on div "Search widget" at bounding box center [178, 135] width 283 height 41
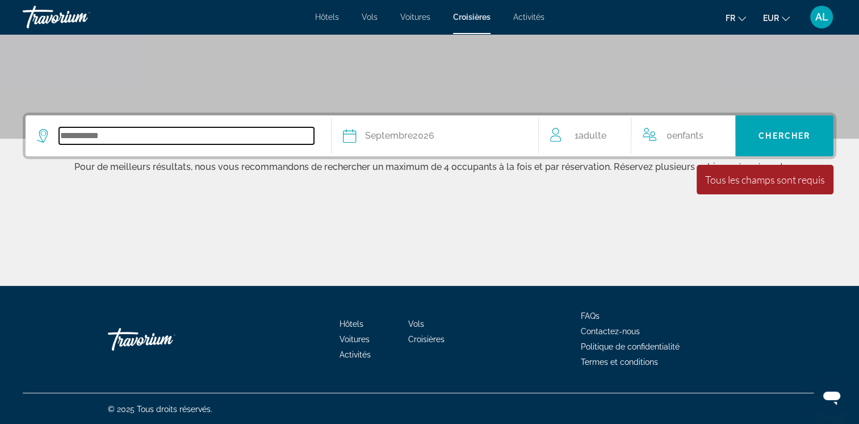
click at [101, 135] on input "Search widget" at bounding box center [186, 135] width 255 height 17
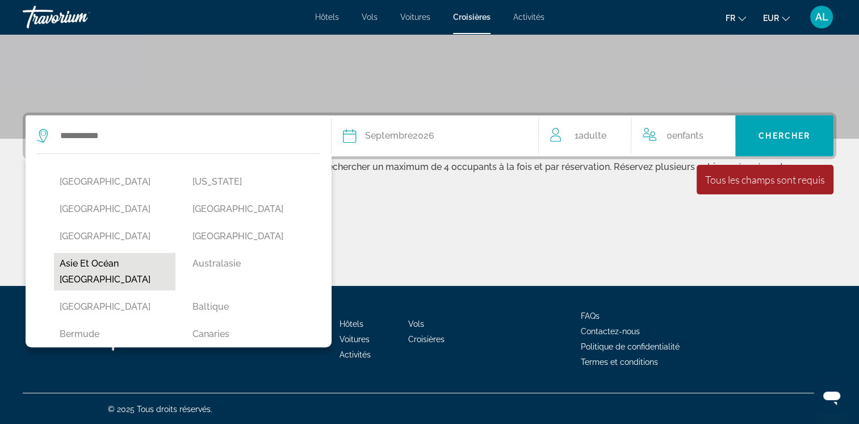
click at [86, 256] on button "Asie et Océan Indien" at bounding box center [115, 271] width 122 height 37
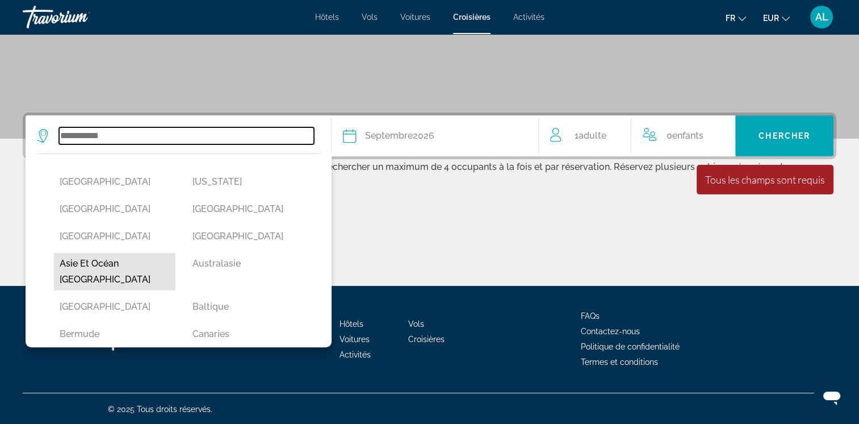
type input "**********"
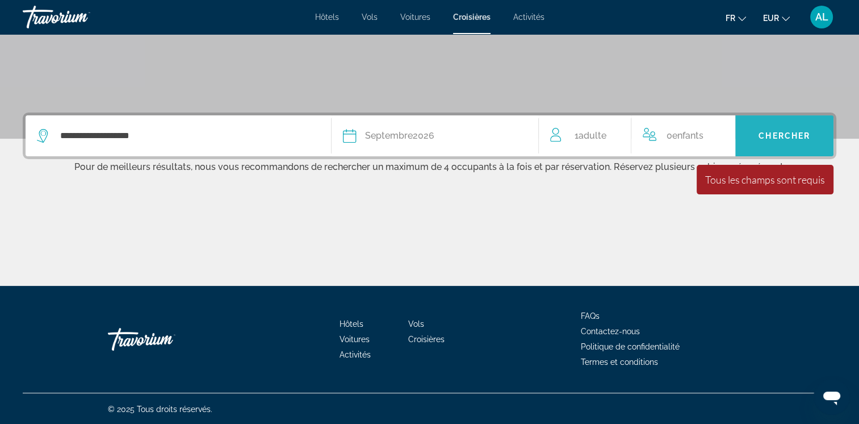
click at [771, 139] on span "Chercher" at bounding box center [785, 135] width 52 height 9
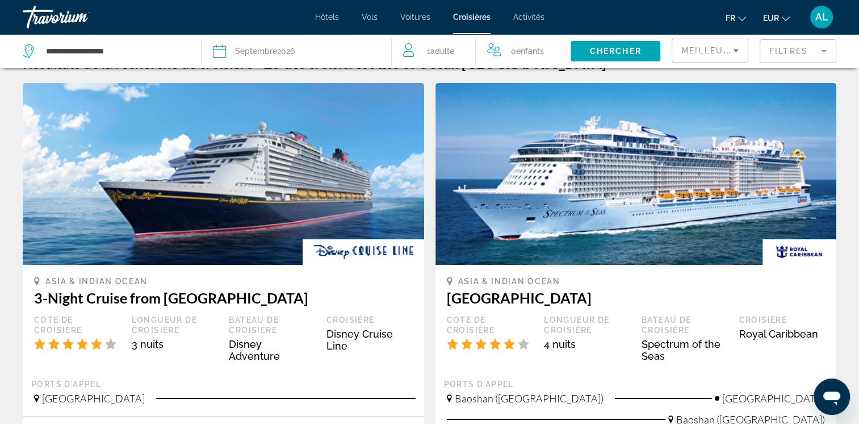
scroll to position [57, 0]
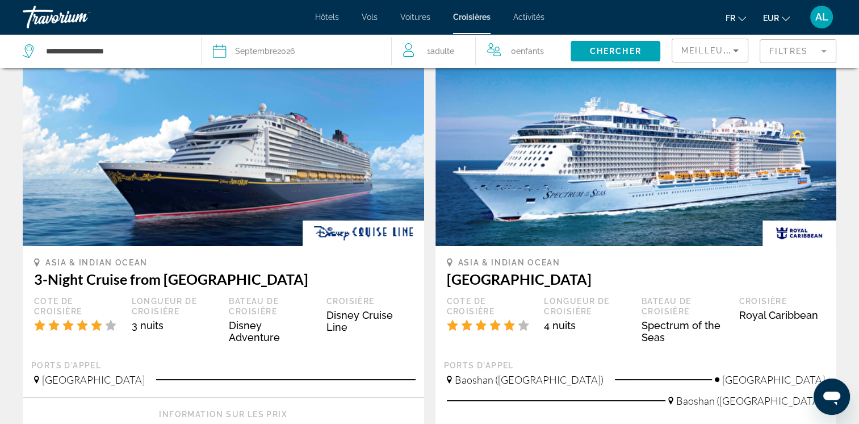
click at [826, 50] on mat-form-field "Filtres" at bounding box center [798, 51] width 77 height 24
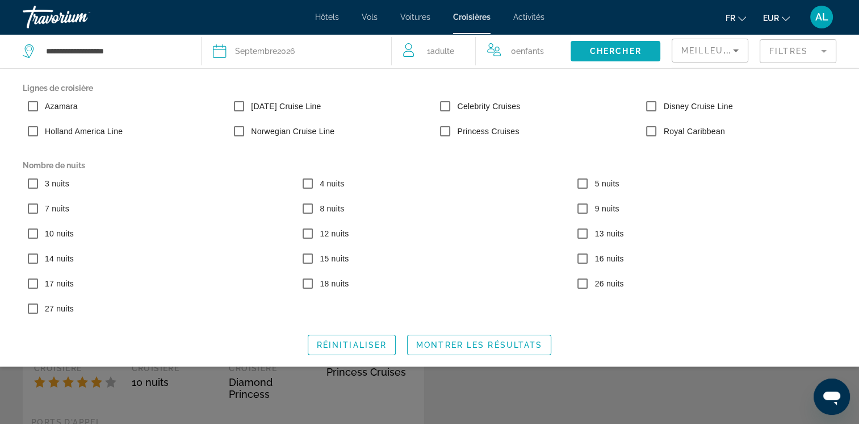
click at [627, 47] on span "Chercher" at bounding box center [616, 51] width 52 height 9
click at [625, 384] on div "Search widget" at bounding box center [429, 294] width 859 height 259
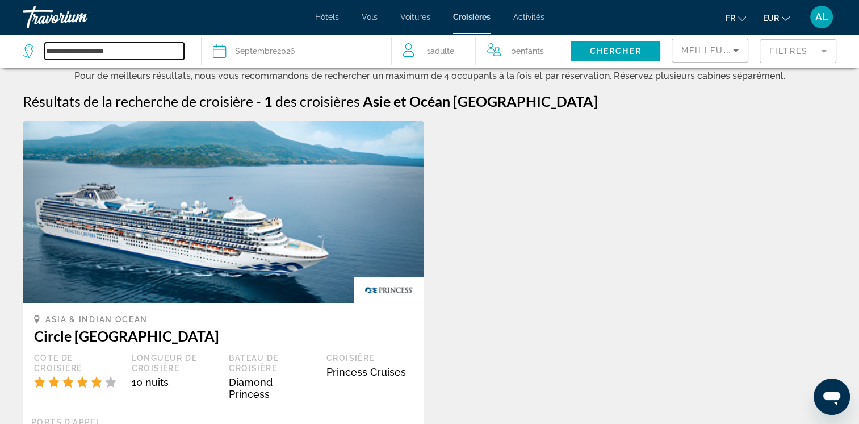
click at [131, 49] on input "**********" at bounding box center [114, 51] width 139 height 17
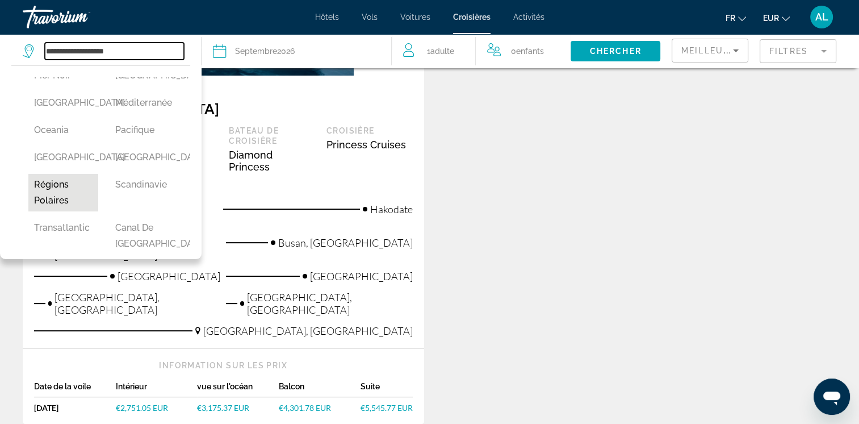
scroll to position [314, 0]
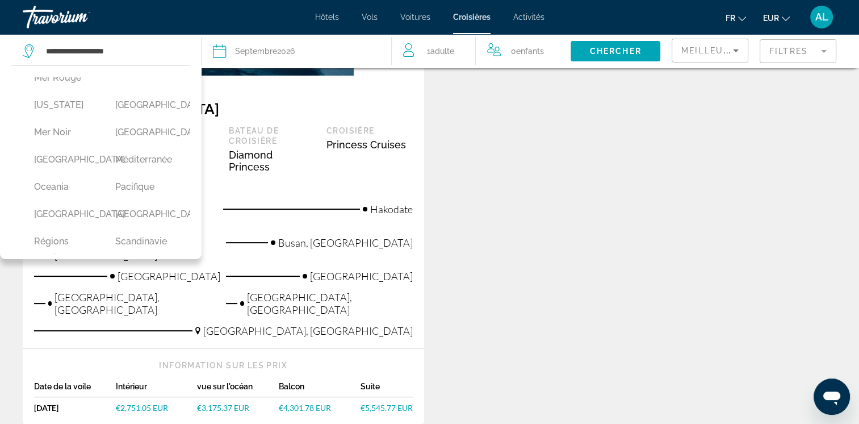
click at [121, 73] on button "Europe" at bounding box center [145, 62] width 70 height 22
type input "******"
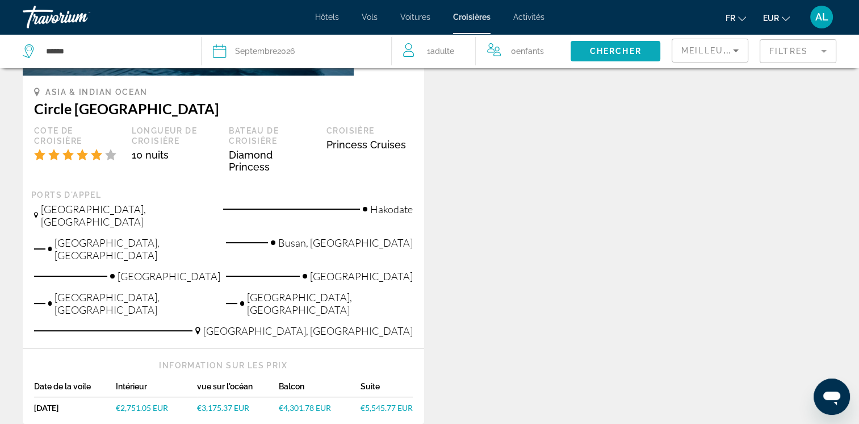
click at [618, 52] on span "Chercher" at bounding box center [616, 51] width 52 height 9
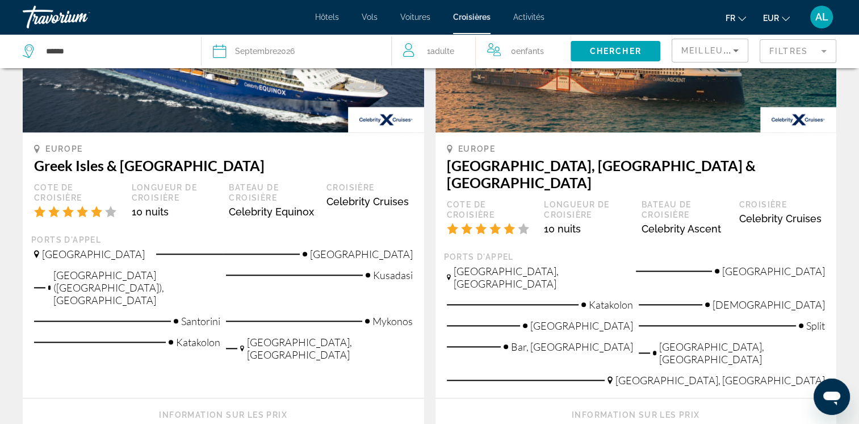
scroll to position [1249, 0]
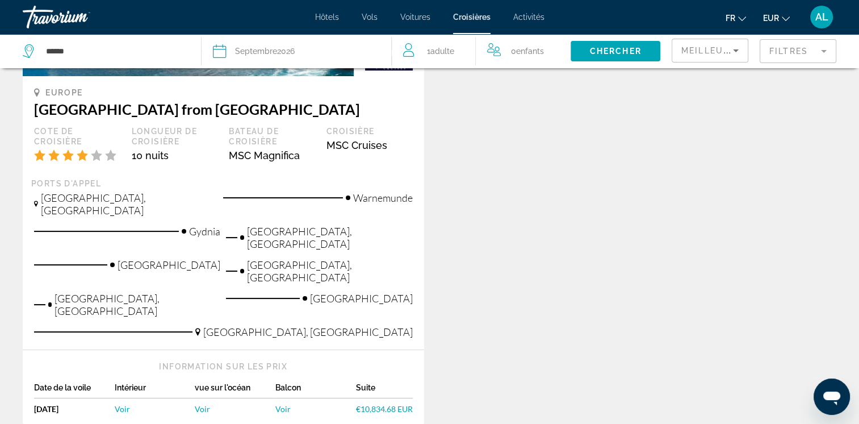
scroll to position [227, 0]
click at [202, 403] on span "Voir" at bounding box center [202, 408] width 15 height 10
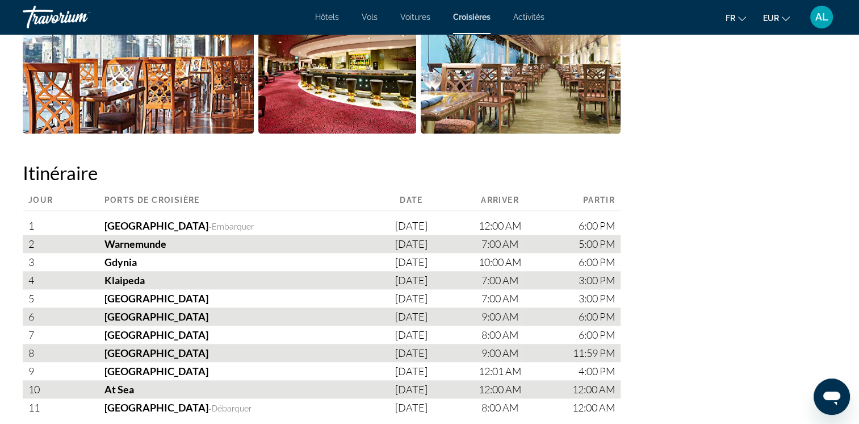
scroll to position [1130, 0]
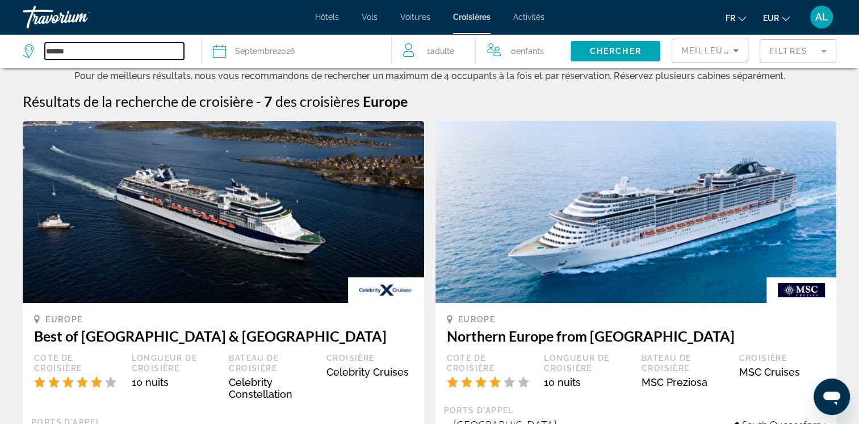
click at [102, 51] on input "******" at bounding box center [114, 51] width 139 height 17
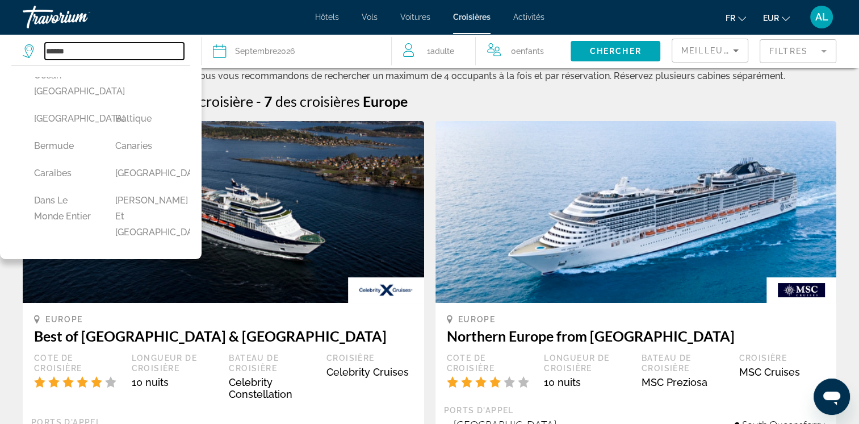
scroll to position [170, 0]
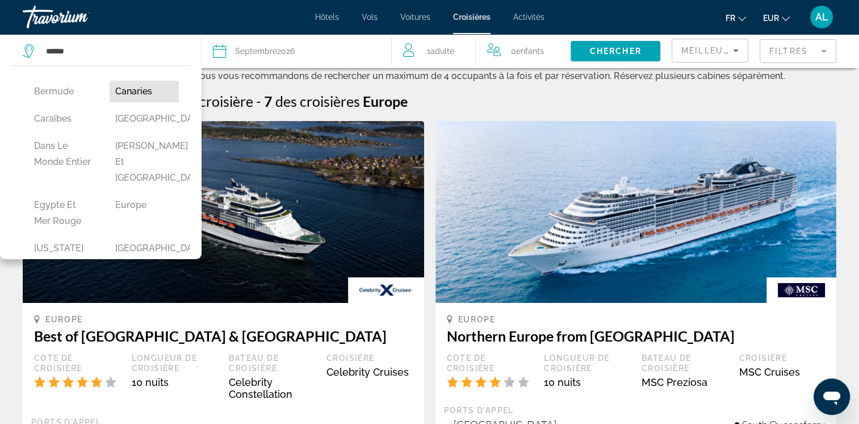
click at [139, 102] on button "Canaries" at bounding box center [145, 92] width 70 height 22
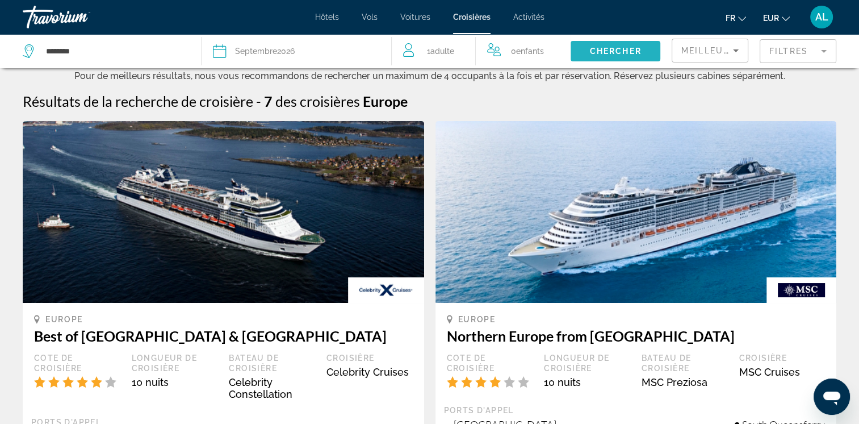
click at [603, 49] on span "Chercher" at bounding box center [616, 51] width 52 height 9
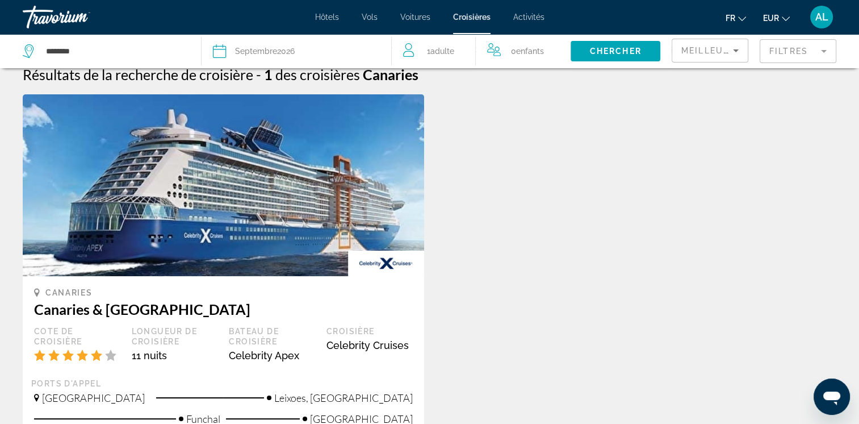
scroll to position [0, 0]
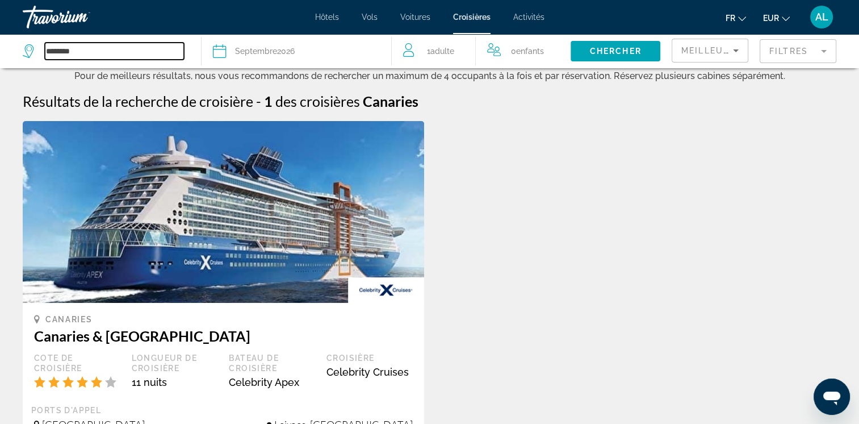
click at [57, 44] on input "********" at bounding box center [114, 51] width 139 height 17
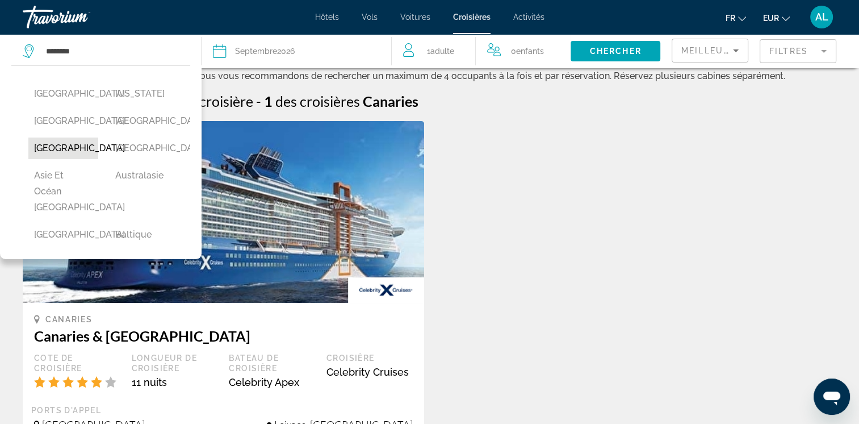
click at [48, 159] on button "Amérique du Sud" at bounding box center [63, 148] width 70 height 22
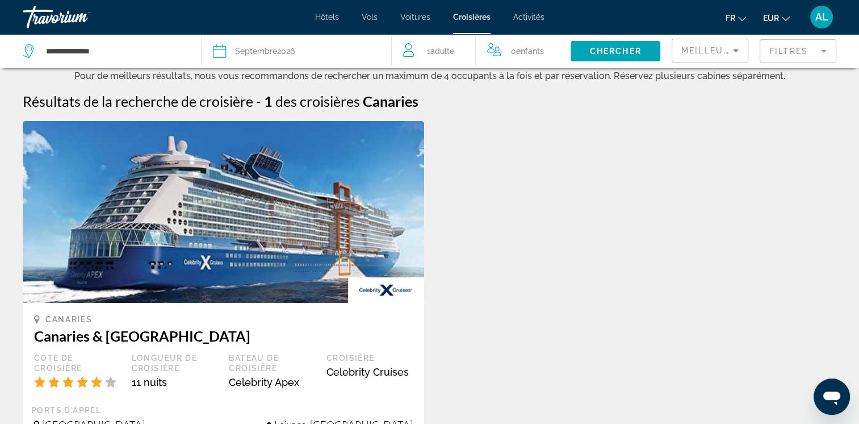
drag, startPoint x: 595, startPoint y: 48, endPoint x: 591, endPoint y: 53, distance: 6.8
click at [591, 51] on span "Chercher" at bounding box center [616, 51] width 52 height 9
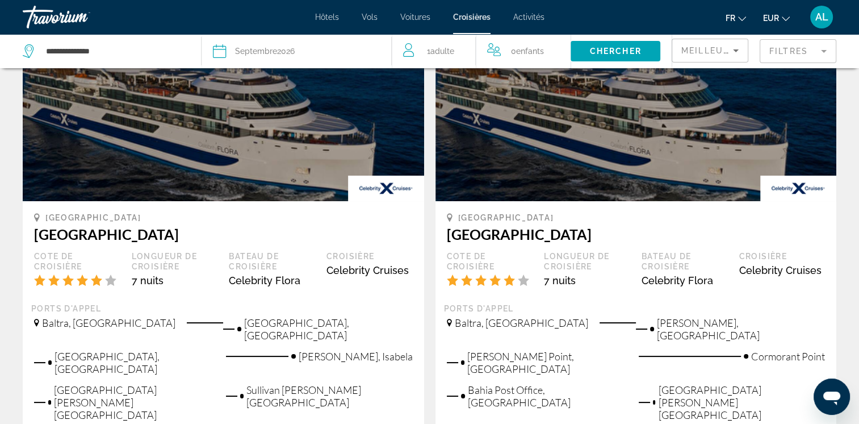
scroll to position [101, 0]
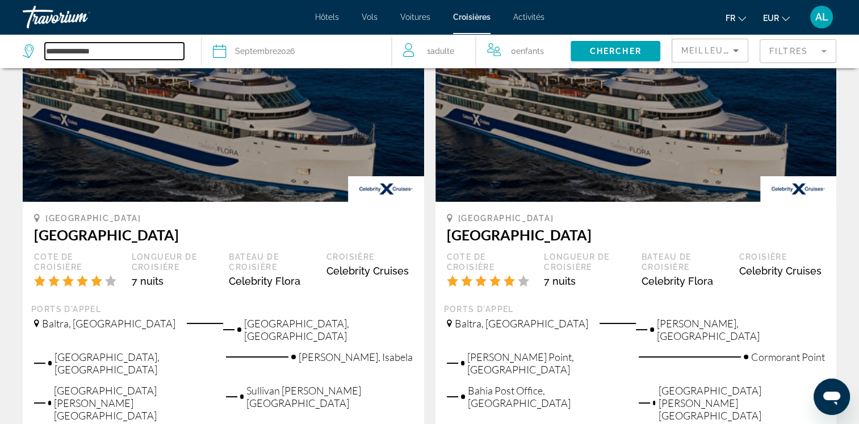
click at [118, 44] on input "**********" at bounding box center [114, 51] width 139 height 17
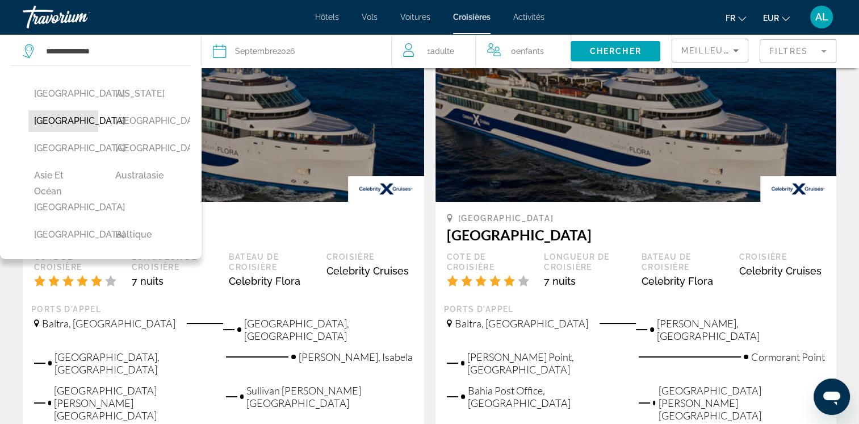
click at [63, 128] on button "Amérique centrale" at bounding box center [63, 121] width 70 height 22
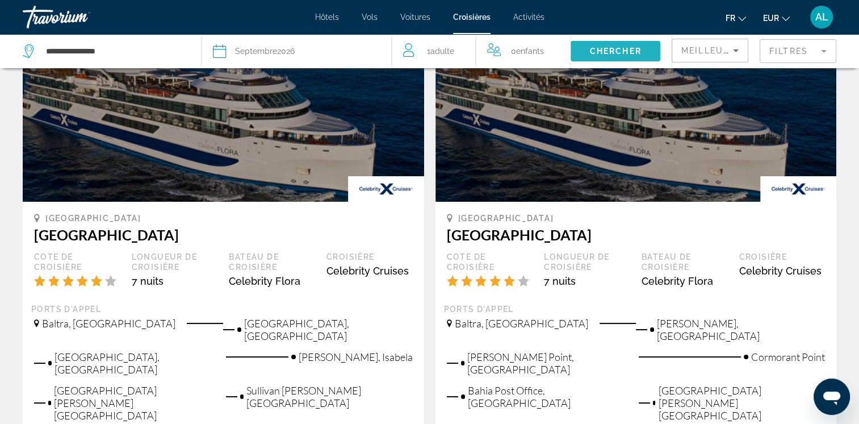
click at [597, 48] on span "Chercher" at bounding box center [616, 51] width 52 height 9
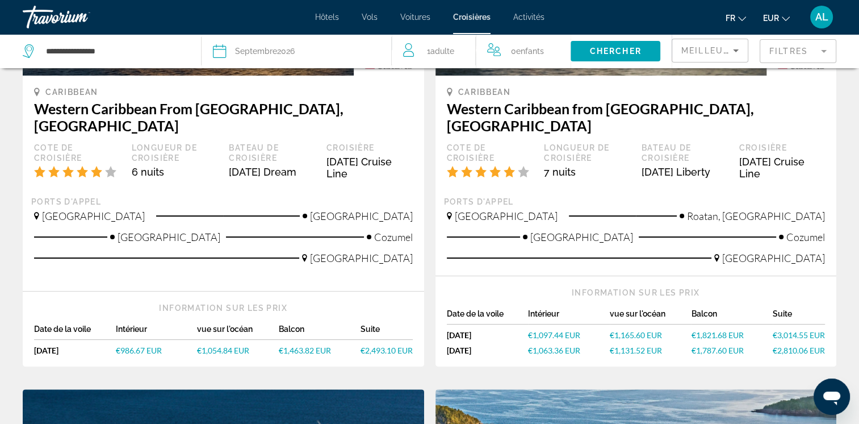
scroll to position [170, 0]
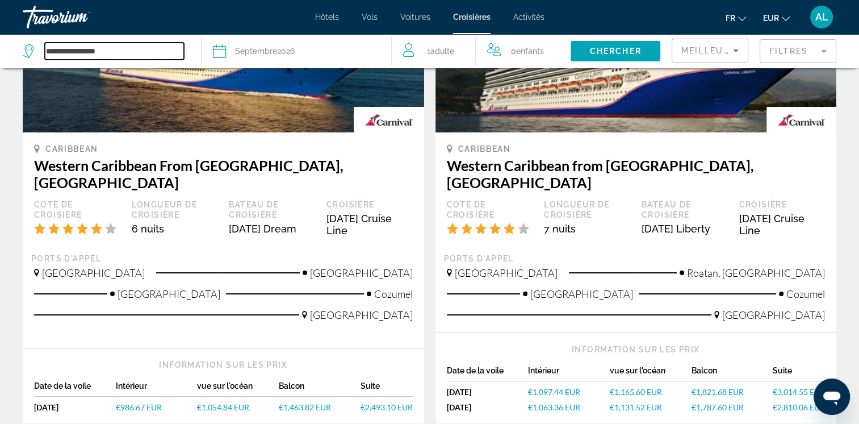
click at [133, 45] on input "**********" at bounding box center [114, 51] width 139 height 17
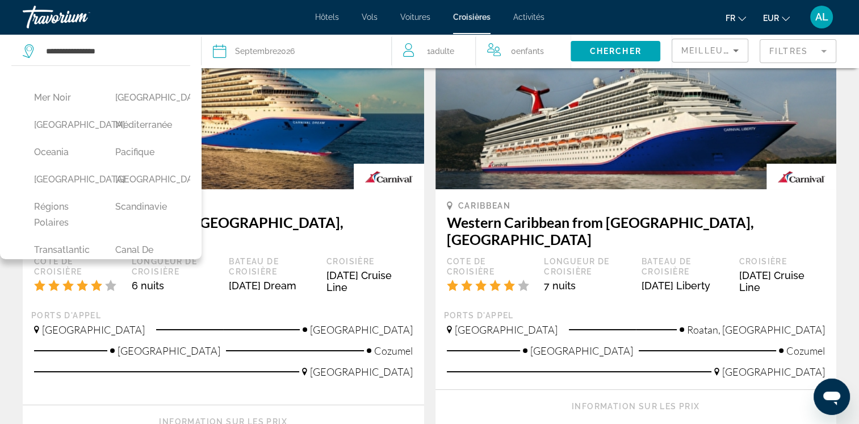
scroll to position [394, 0]
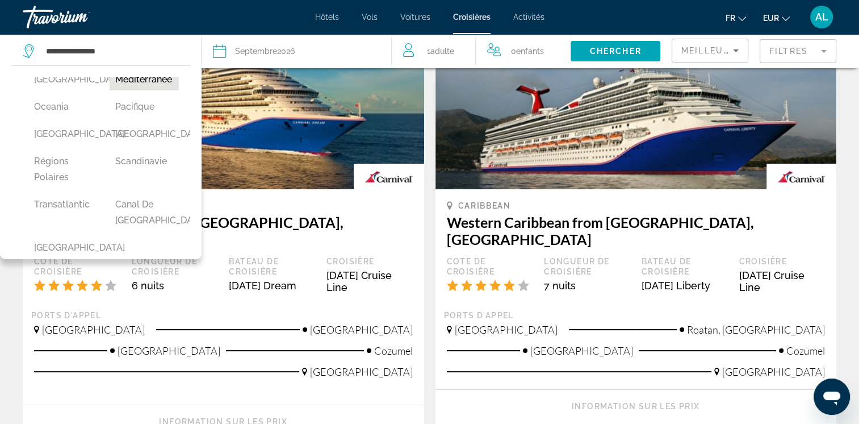
click at [134, 90] on button "Méditerranée" at bounding box center [145, 80] width 70 height 22
type input "**********"
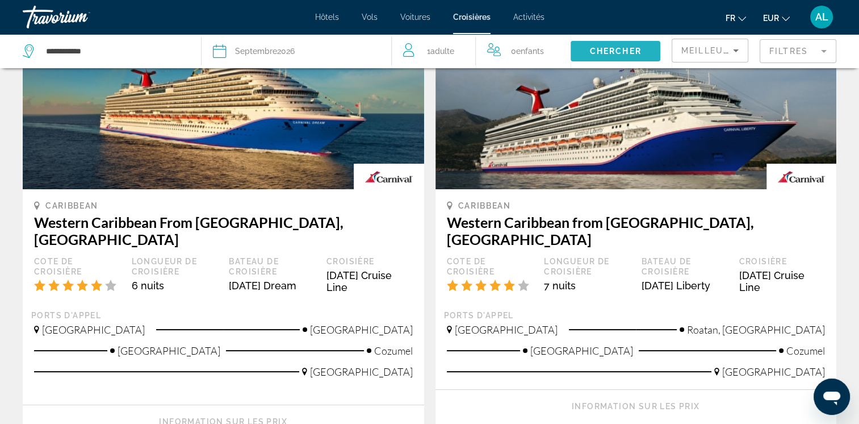
click at [636, 56] on span "Search widget" at bounding box center [616, 50] width 90 height 27
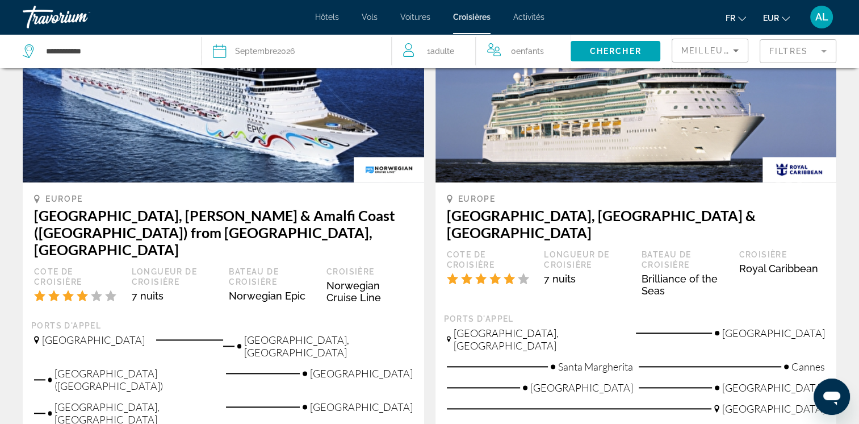
scroll to position [1306, 0]
